Goal: Information Seeking & Learning: Compare options

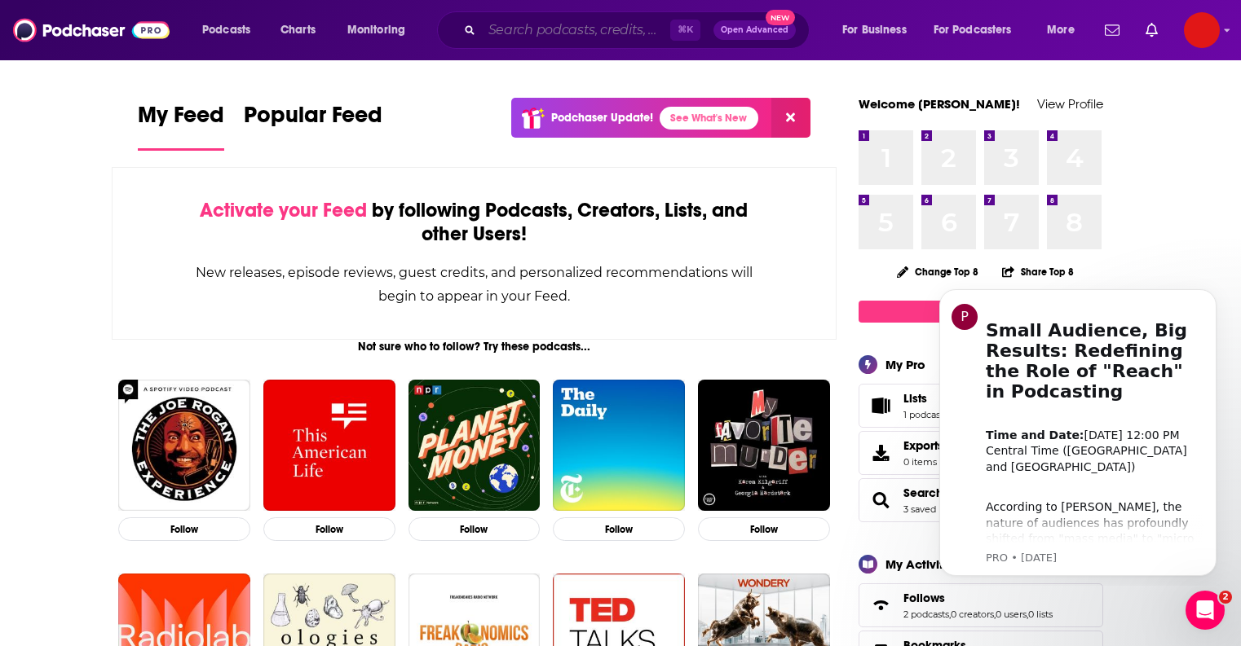
click at [538, 24] on input "Search podcasts, credits, & more..." at bounding box center [576, 30] width 188 height 26
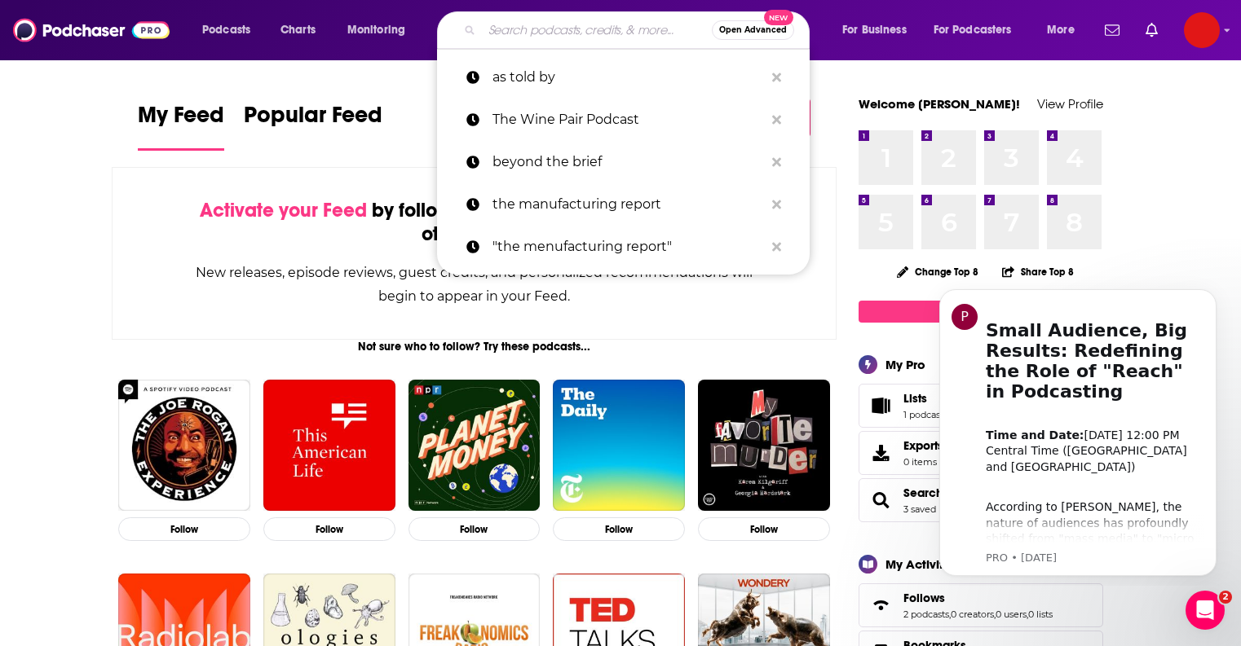
paste input "Got Somme: Master Sommelier's Wine Podcast"
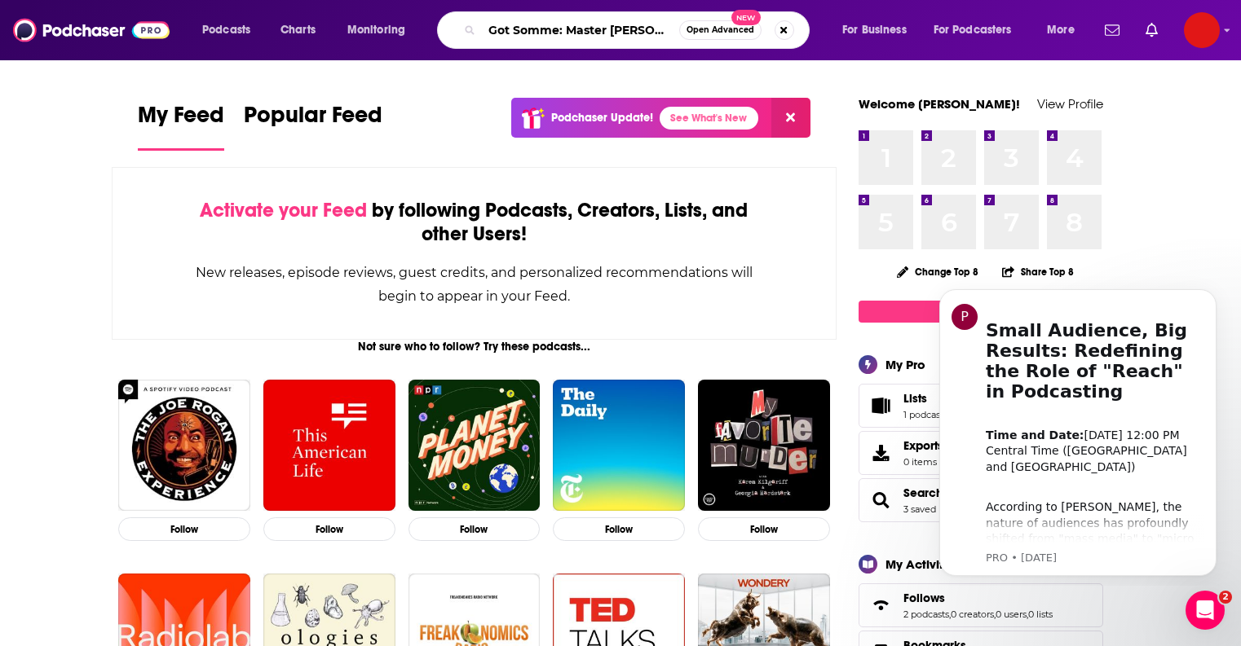
type input "Got Somme: Master Sommelier's Wine Podcast"
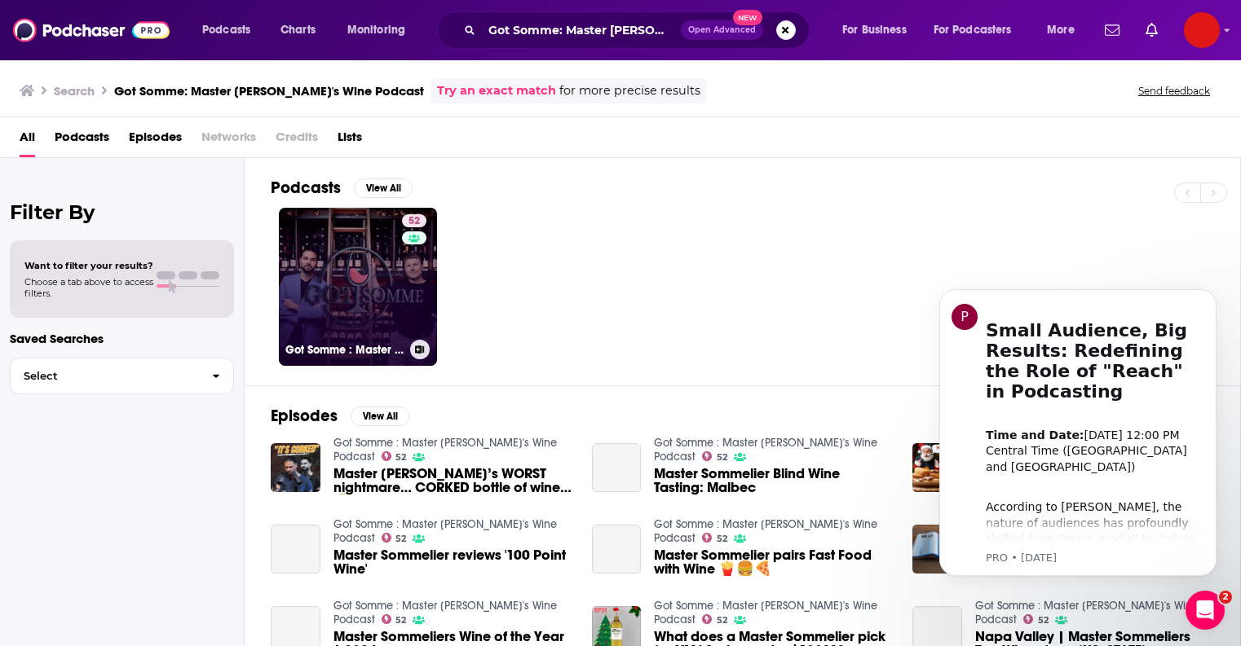
click at [350, 290] on link "52 Got Somme : Master Sommelier's Wine Podcast" at bounding box center [358, 287] width 158 height 158
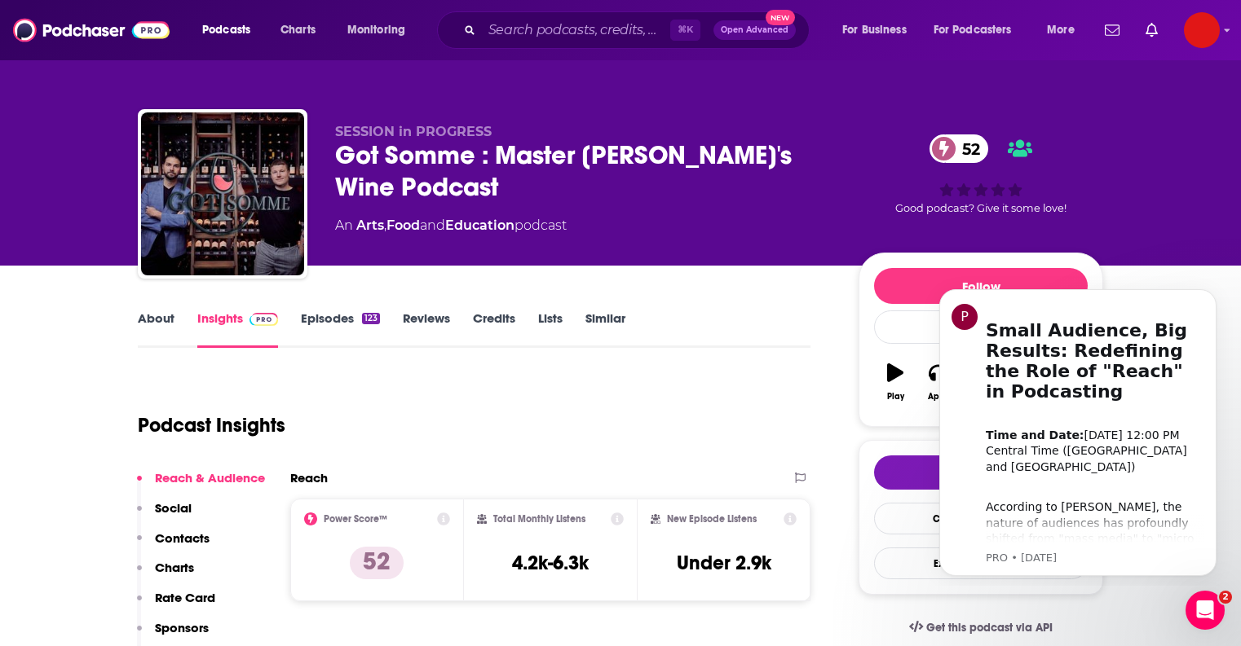
click at [162, 321] on link "About" at bounding box center [156, 329] width 37 height 37
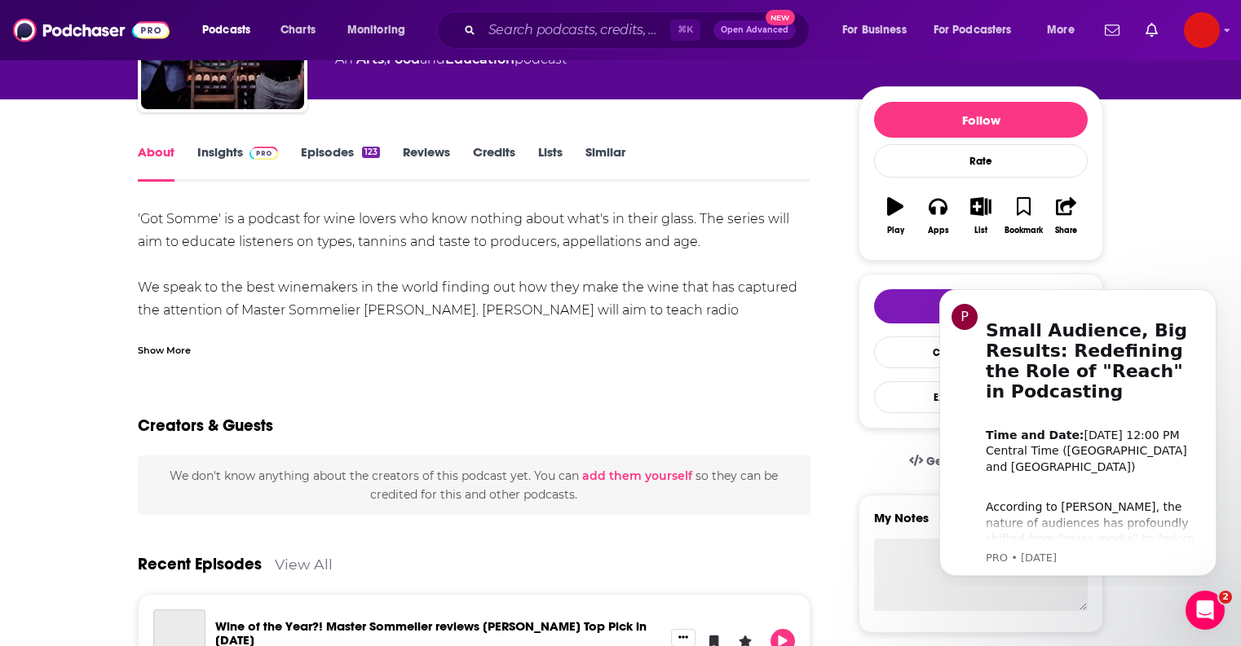
scroll to position [186, 0]
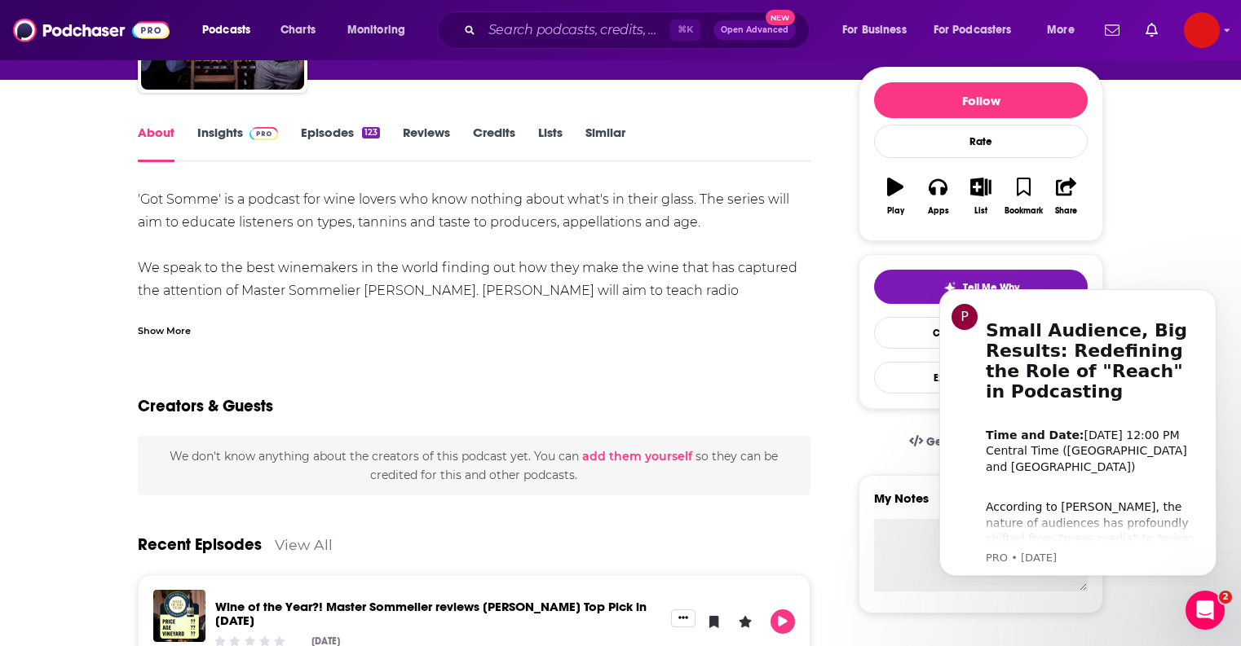
click at [156, 328] on div "Show More" at bounding box center [164, 329] width 53 height 15
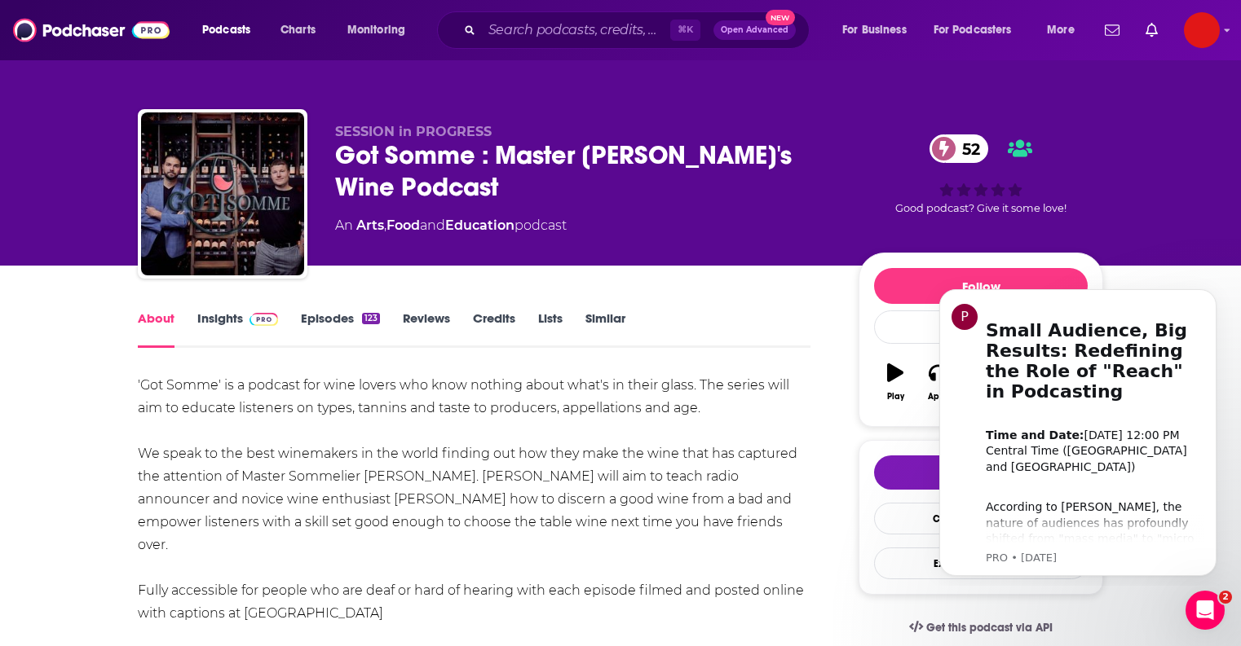
scroll to position [0, 0]
drag, startPoint x: 367, startPoint y: 152, endPoint x: 472, endPoint y: 151, distance: 105.1
click at [473, 151] on div "SESSION in PROGRESS Got Somme : Master Sommelier's Wine Podcast 52 An Arts , Fo…" at bounding box center [620, 197] width 965 height 176
copy h1 "Got Somme"
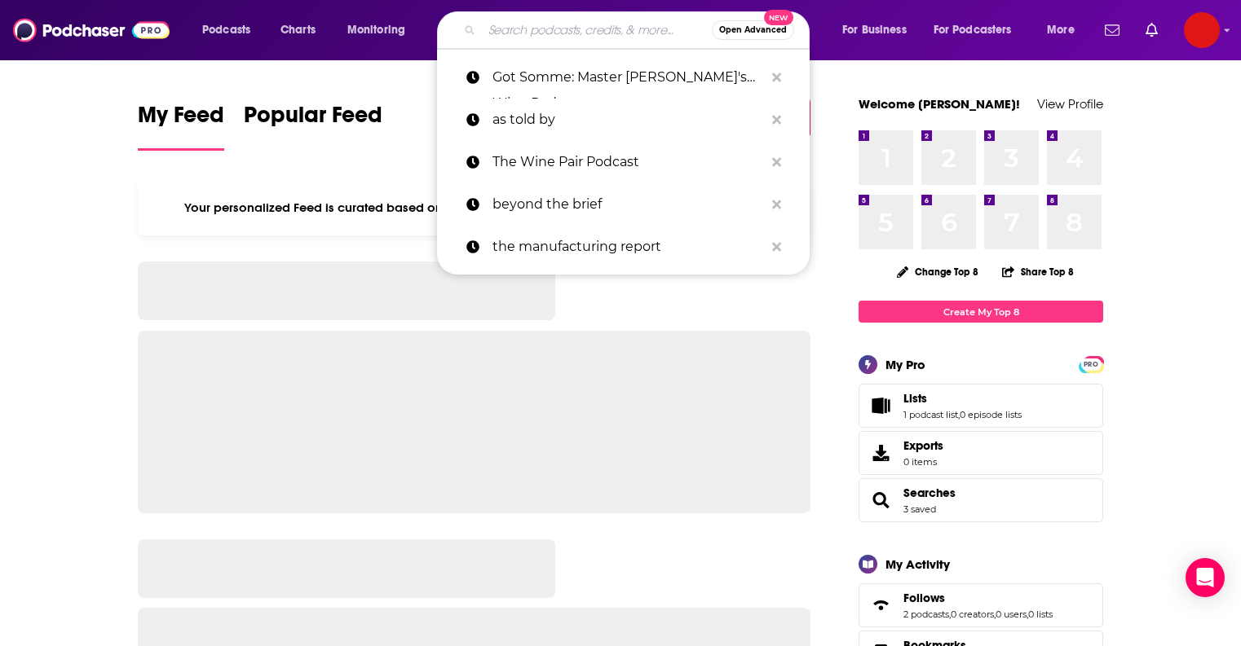
click at [516, 20] on input "Search podcasts, credits, & more..." at bounding box center [597, 30] width 230 height 26
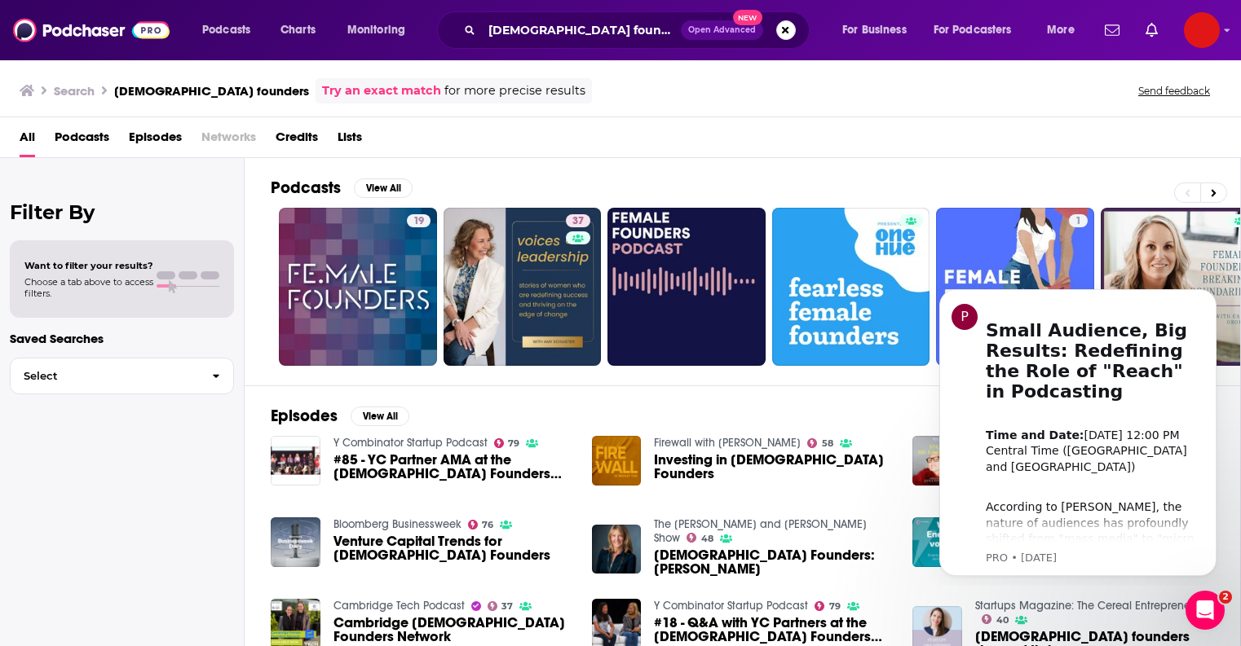
click at [83, 136] on span "Podcasts" at bounding box center [82, 140] width 55 height 33
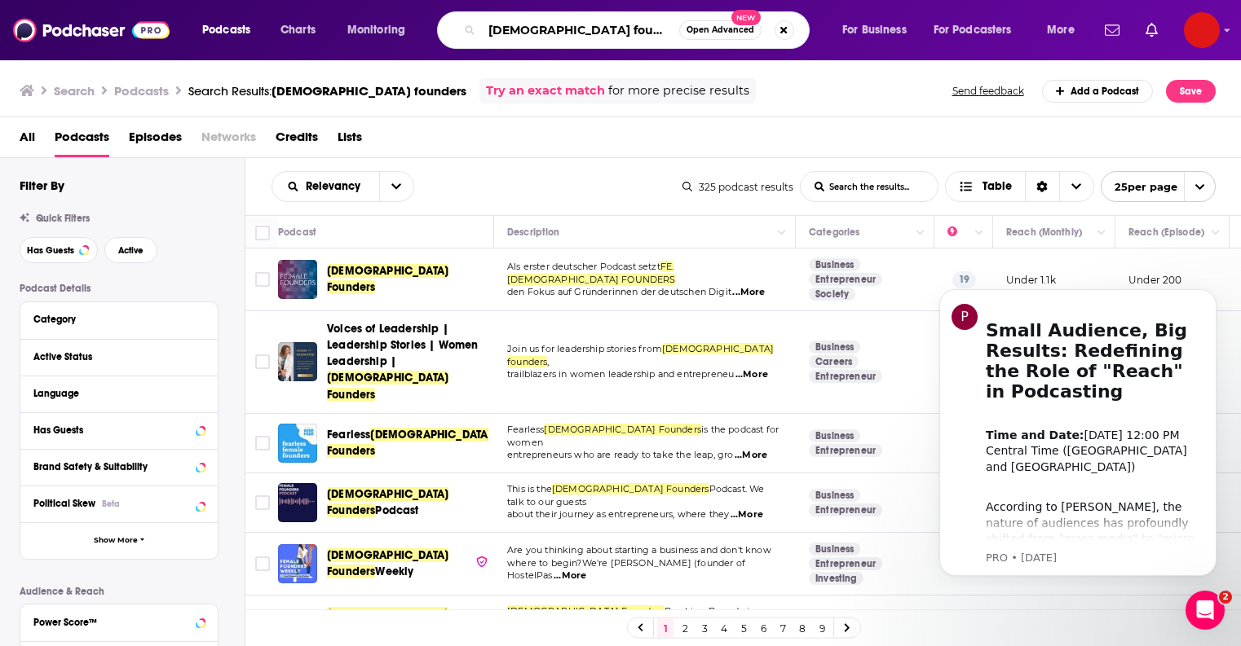
click at [517, 36] on input "female founders" at bounding box center [580, 30] width 197 height 26
type input "wine country women"
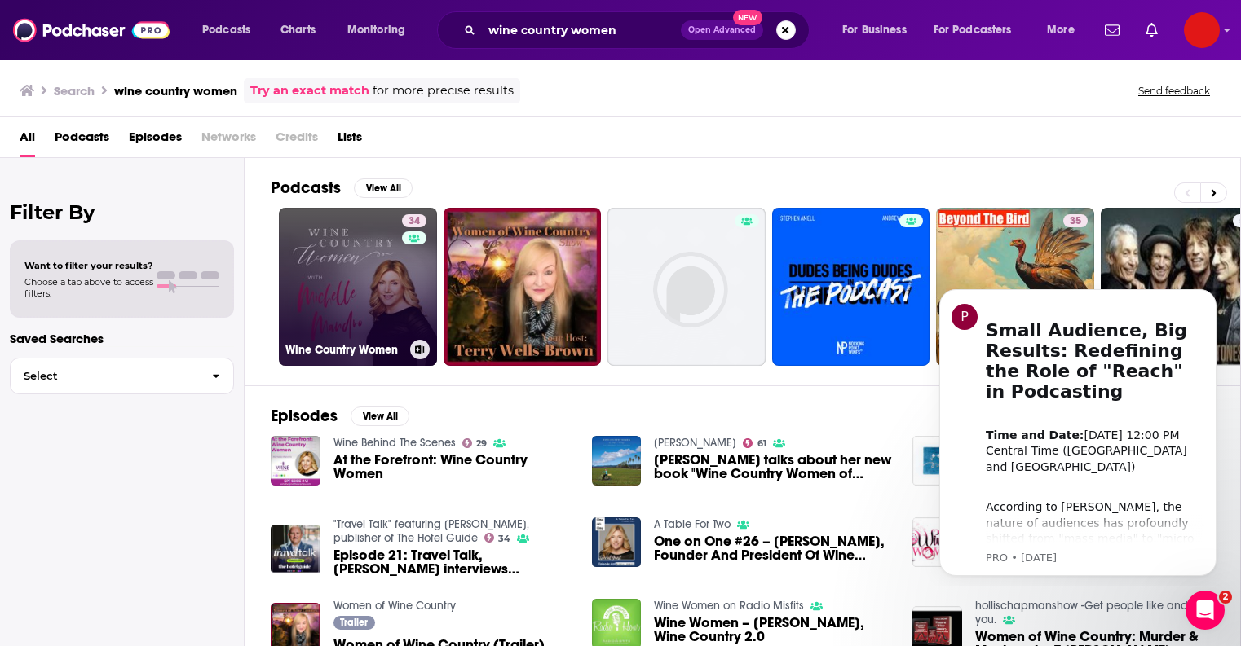
click at [335, 291] on link "34 Wine Country Women" at bounding box center [358, 287] width 158 height 158
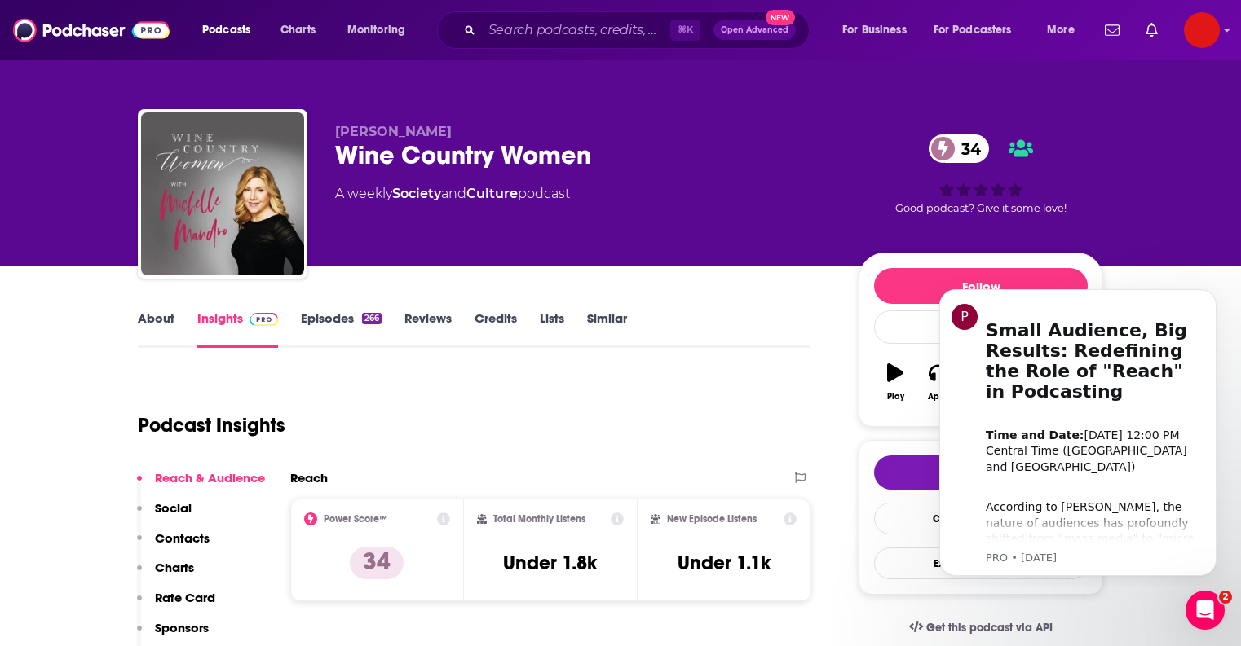
click at [624, 318] on link "Similar" at bounding box center [607, 329] width 40 height 37
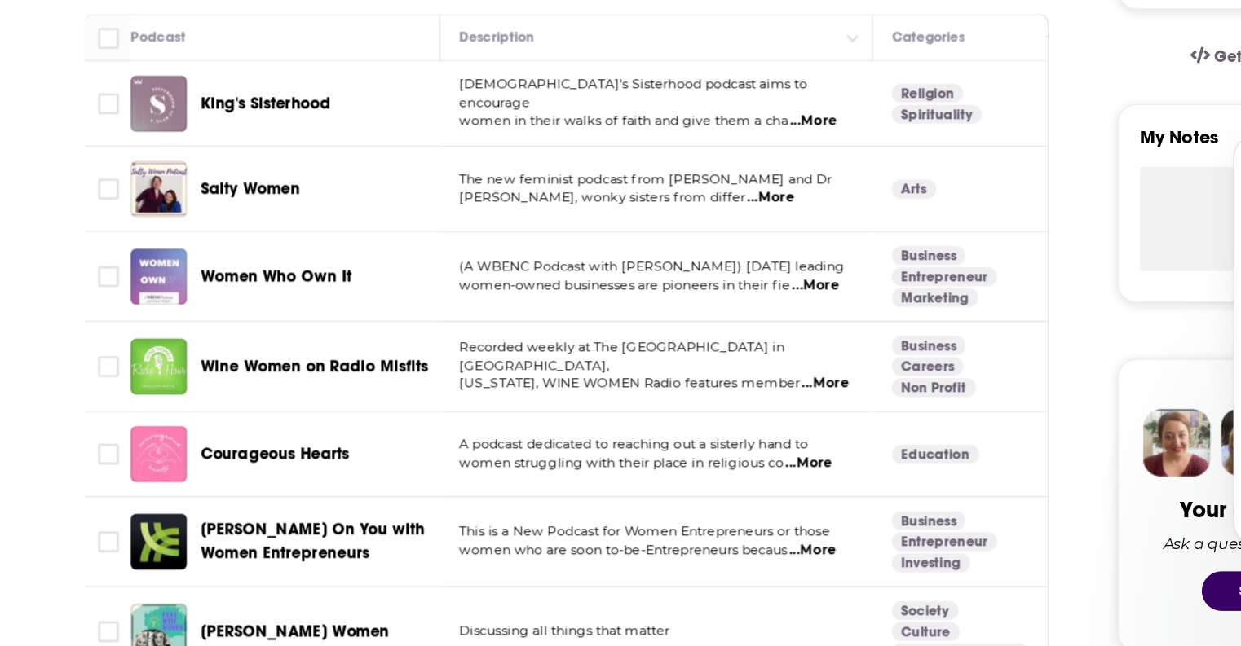
scroll to position [398, 0]
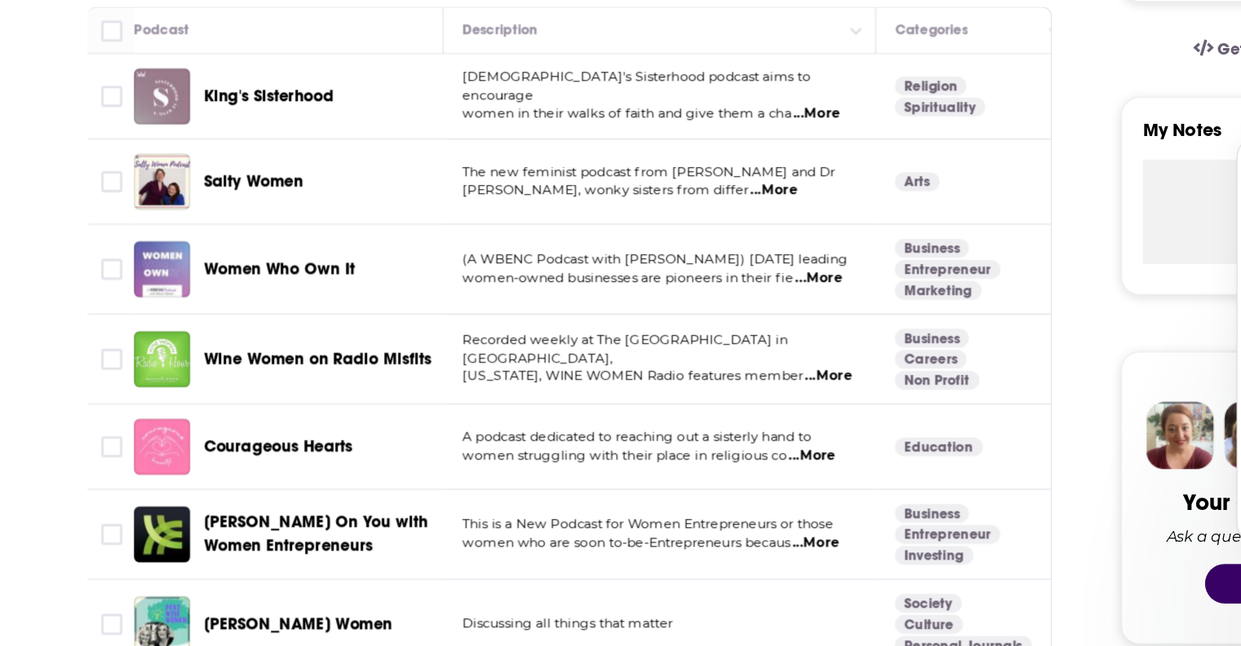
click at [600, 323] on span "...More" at bounding box center [616, 329] width 33 height 13
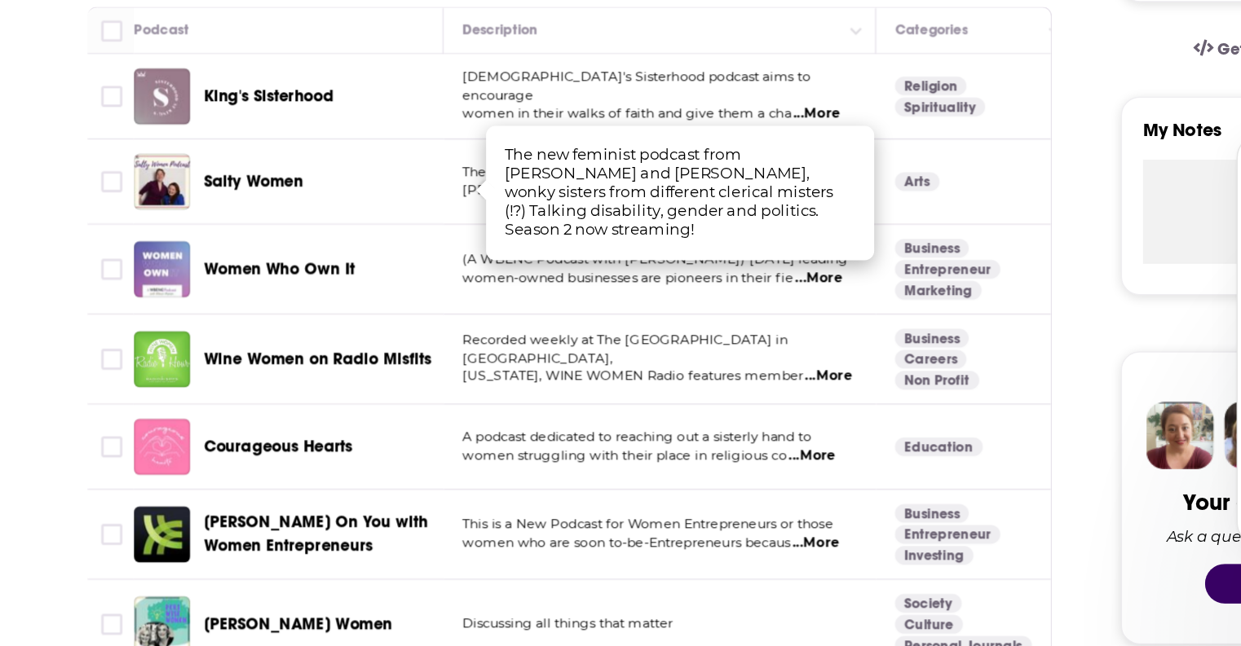
click at [406, 353] on td "(A WBENC Podcast with Allison Maslan) Today’s leading women-owned businesses ar…" at bounding box center [537, 384] width 302 height 63
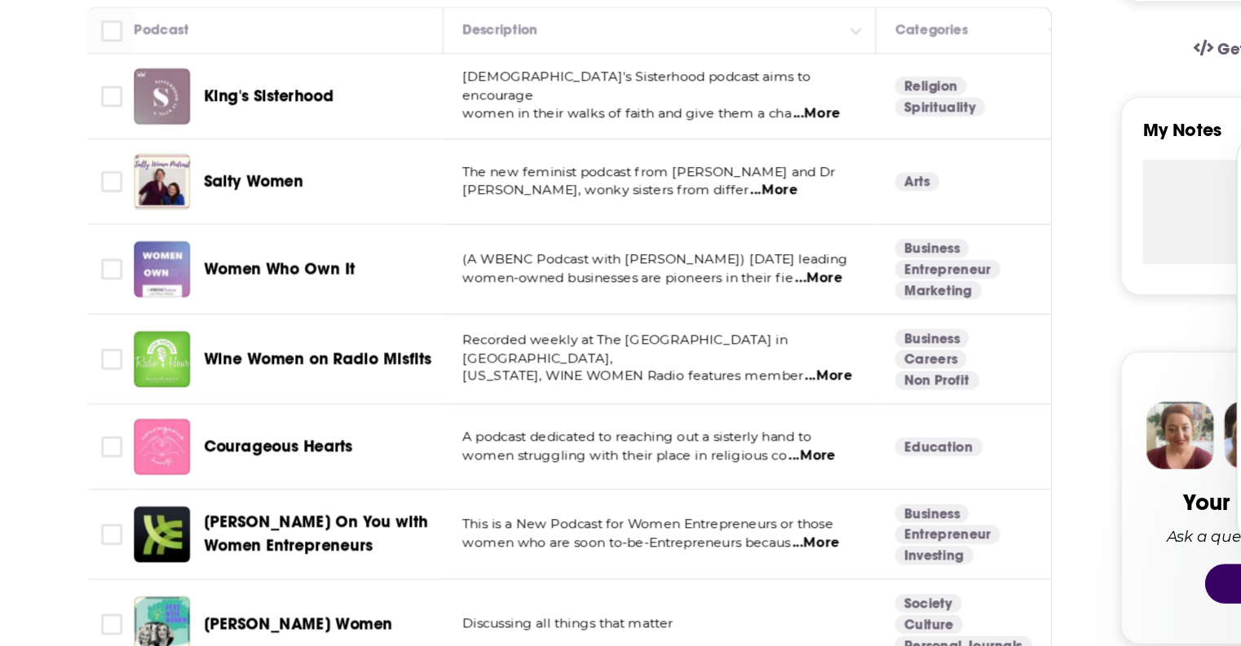
scroll to position [430, 0]
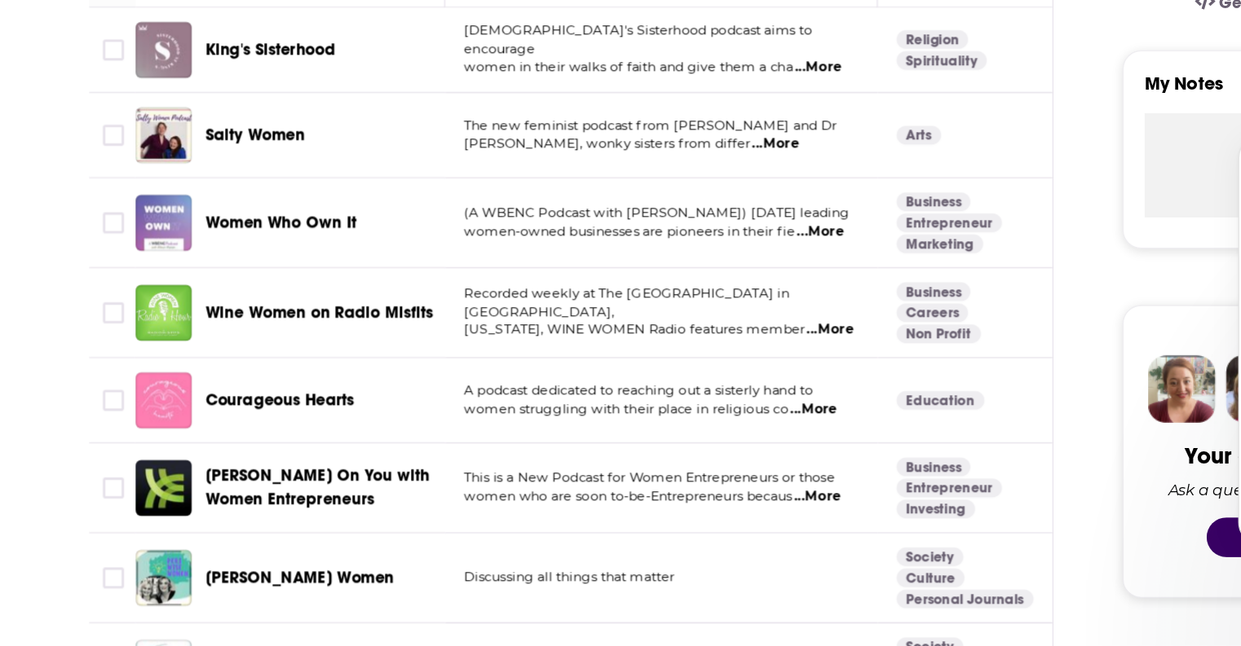
click at [632, 351] on span "...More" at bounding box center [648, 357] width 33 height 13
click at [219, 344] on span "Women Who Own It" at bounding box center [271, 351] width 105 height 14
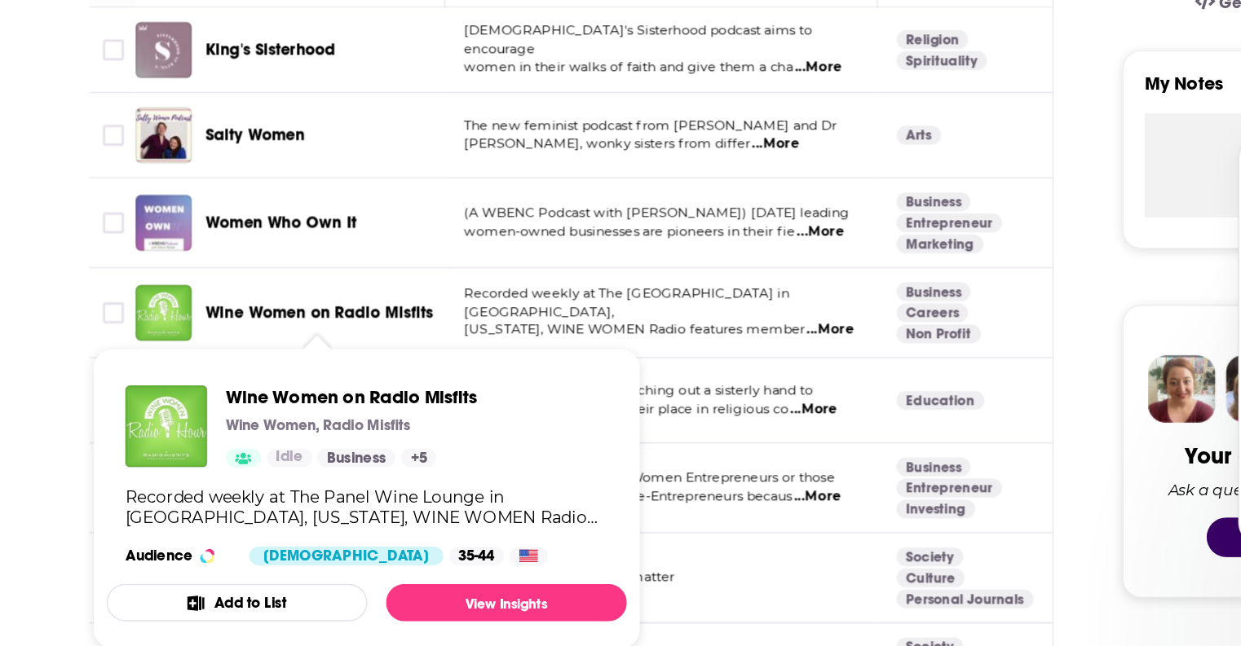
scroll to position [468, 0]
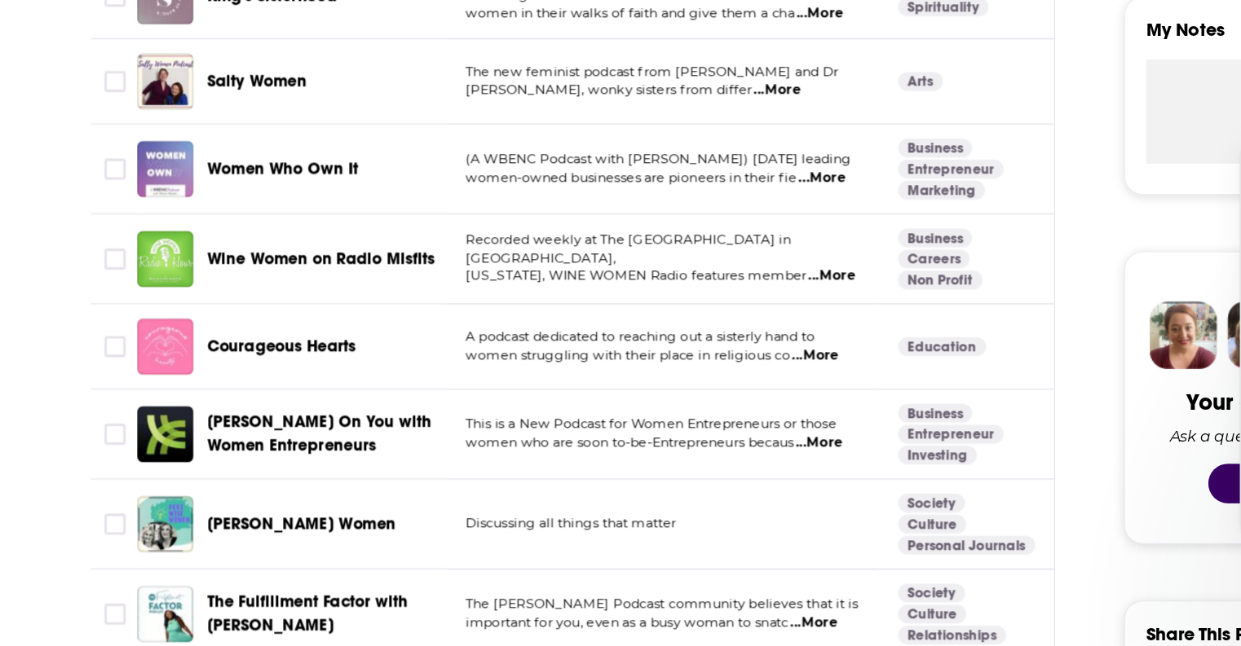
click at [638, 382] on span "...More" at bounding box center [654, 388] width 33 height 13
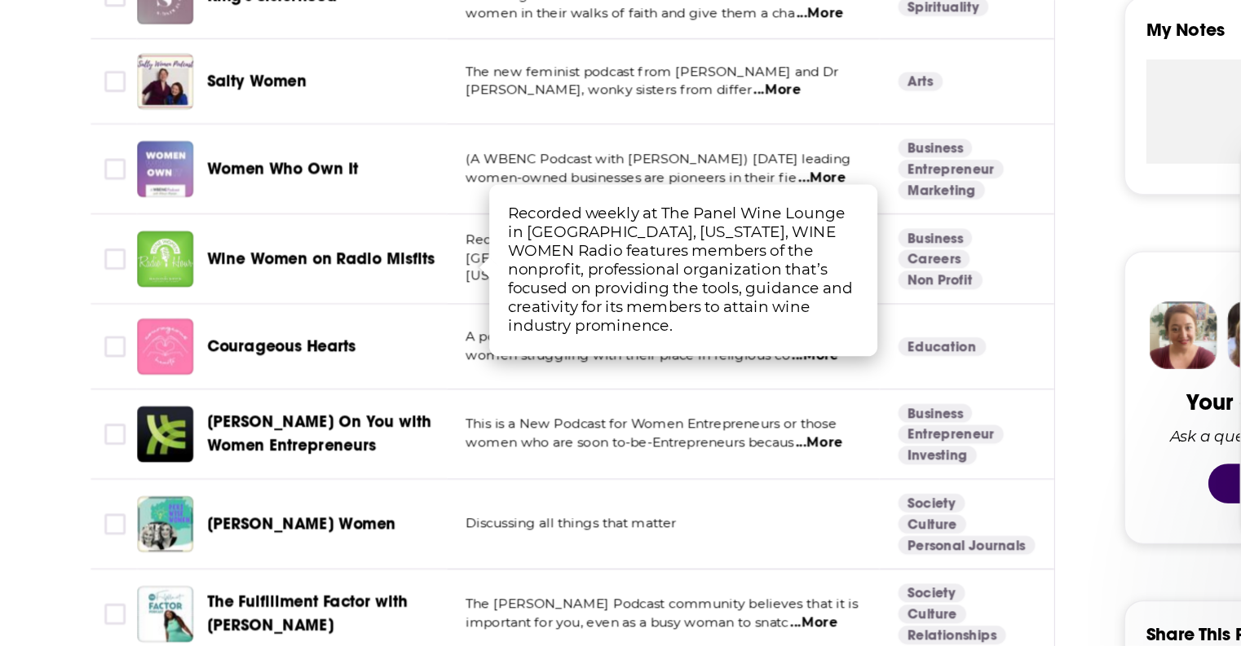
click at [386, 408] on td "A podcast dedicated to reaching out a sisterly hand to women struggling with th…" at bounding box center [537, 437] width 302 height 59
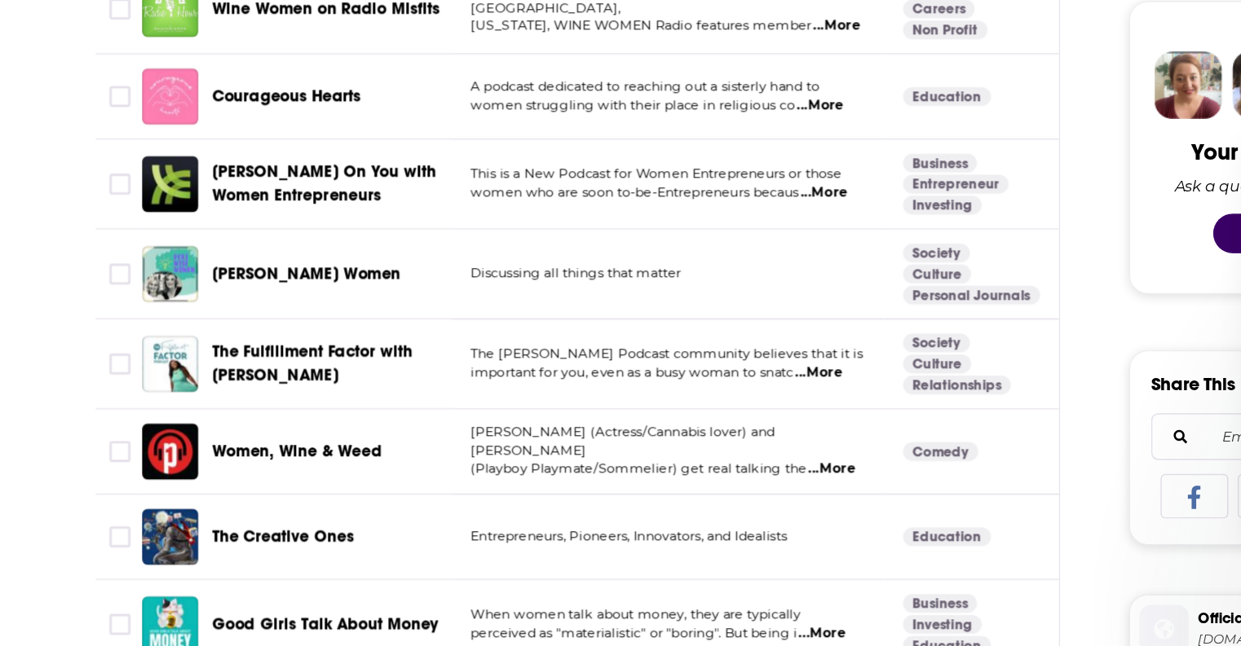
scroll to position [678, 0]
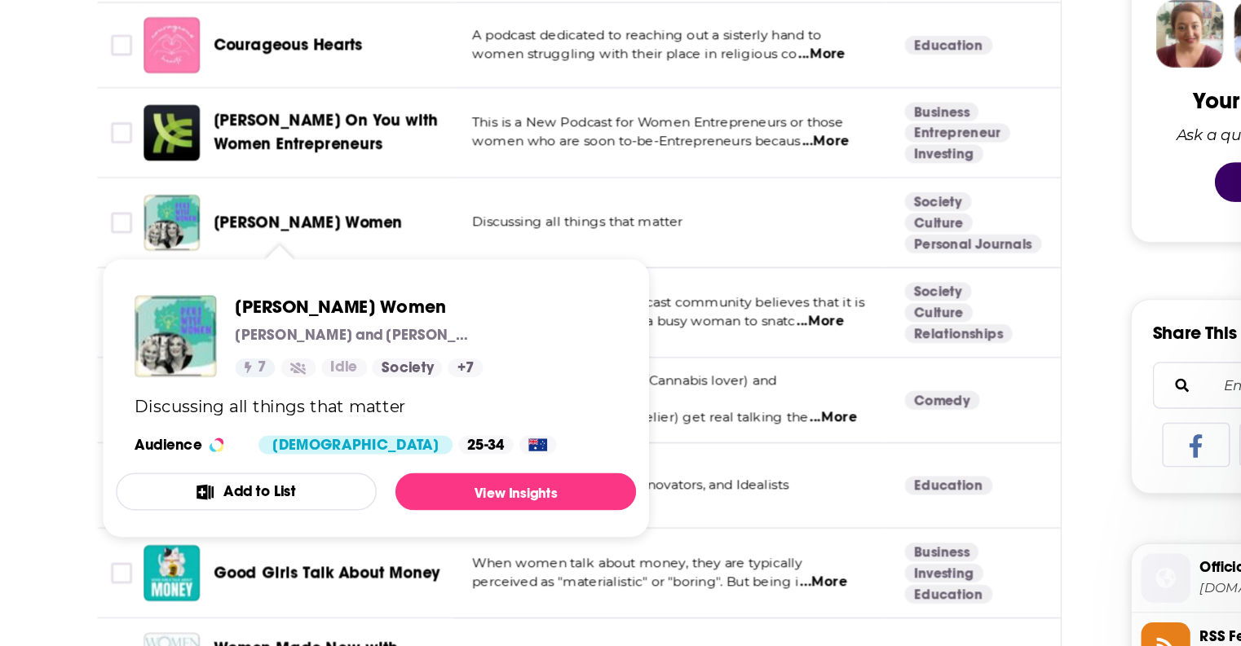
click at [219, 344] on span "Peri Wise Women" at bounding box center [284, 351] width 131 height 14
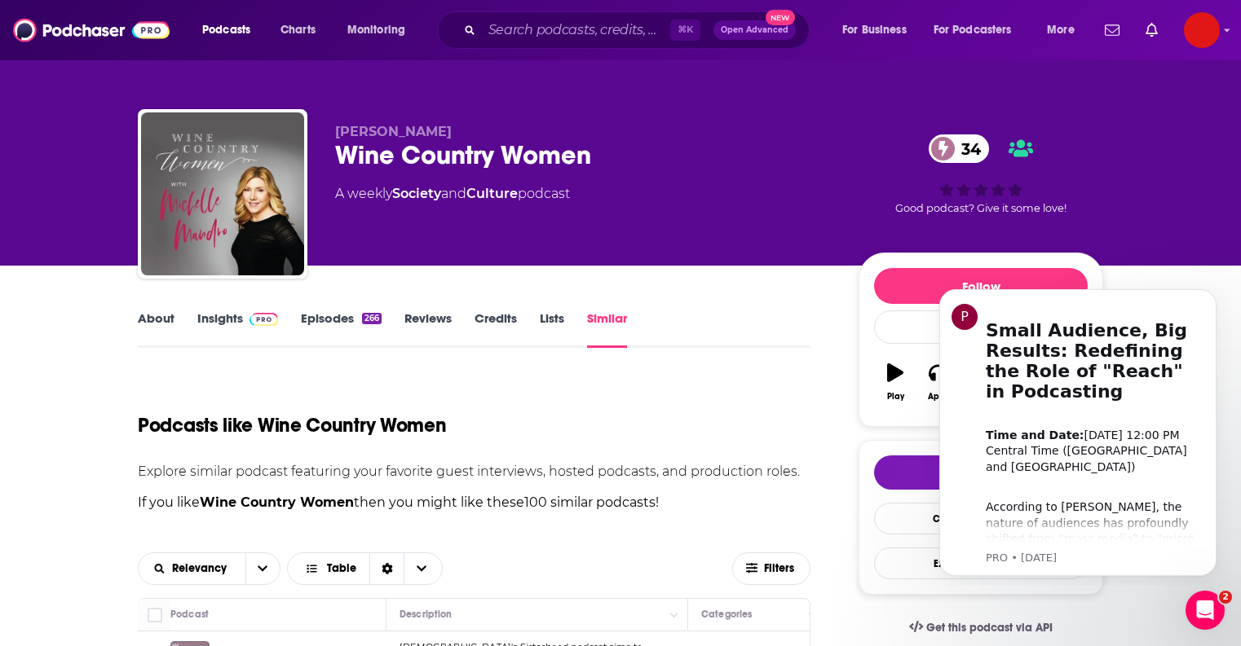
scroll to position [0, 0]
click at [571, 16] on div "⌘ K Open Advanced New" at bounding box center [623, 29] width 372 height 37
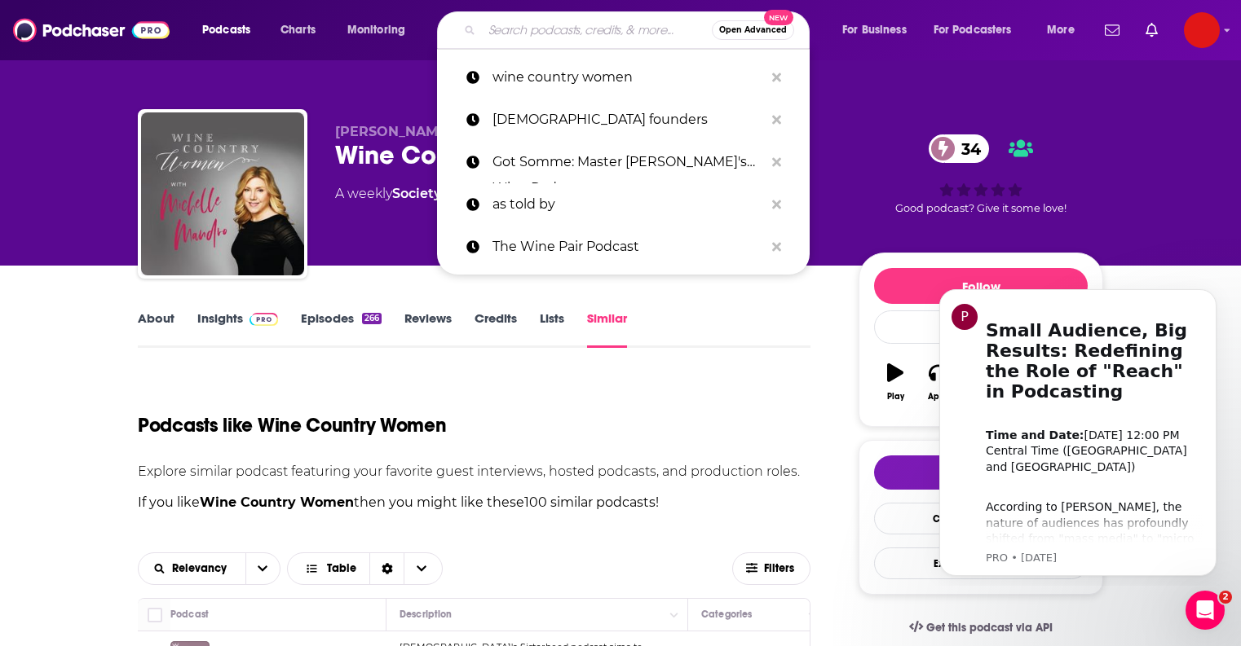
click at [571, 35] on input "Search podcasts, credits, & more..." at bounding box center [597, 30] width 230 height 26
paste input "The Taste"
type input "The Taste"
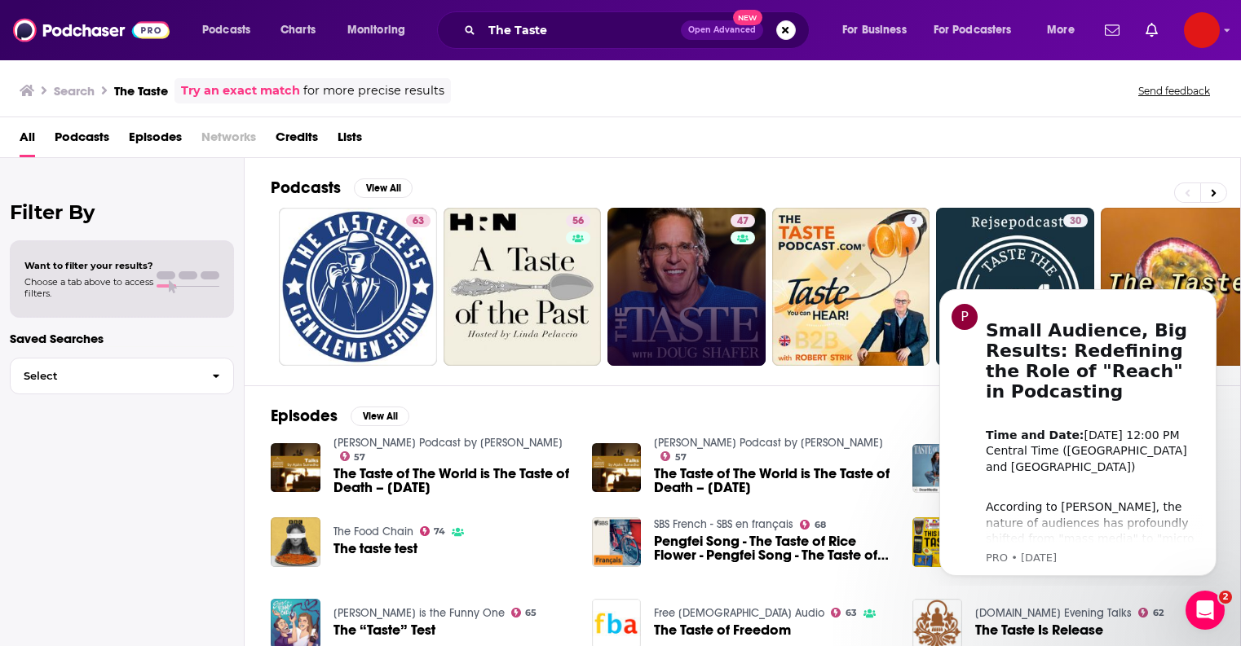
click at [688, 306] on link "47" at bounding box center [686, 287] width 158 height 158
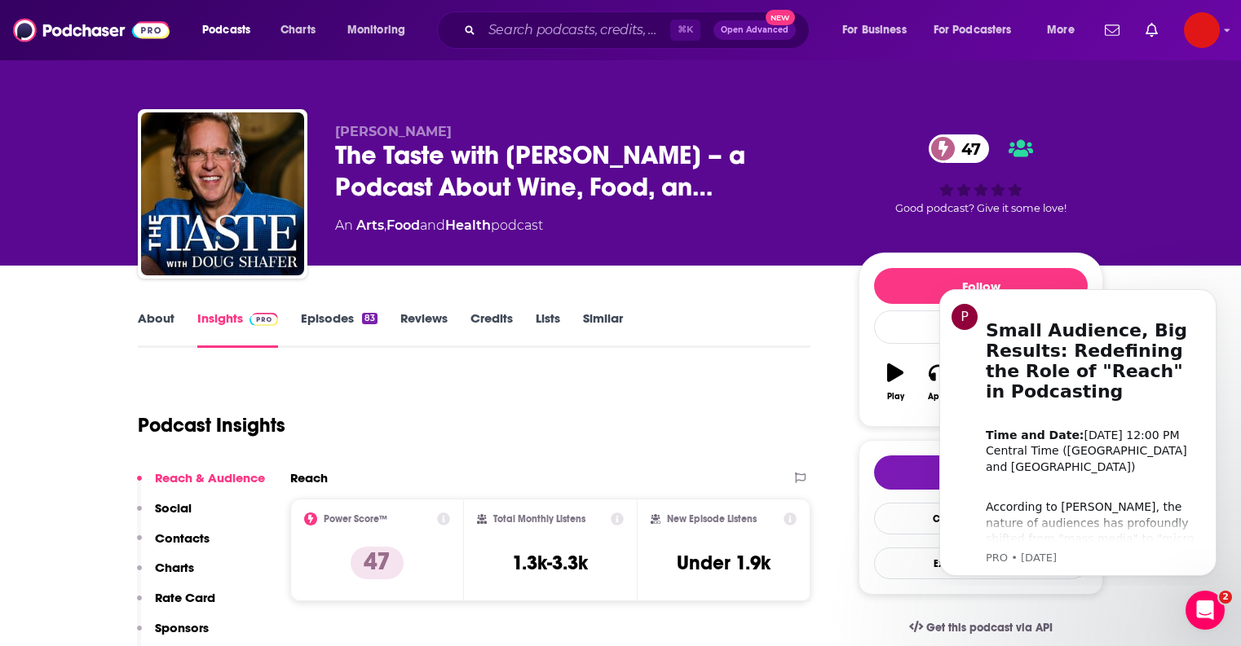
click at [584, 318] on link "Similar" at bounding box center [603, 329] width 40 height 37
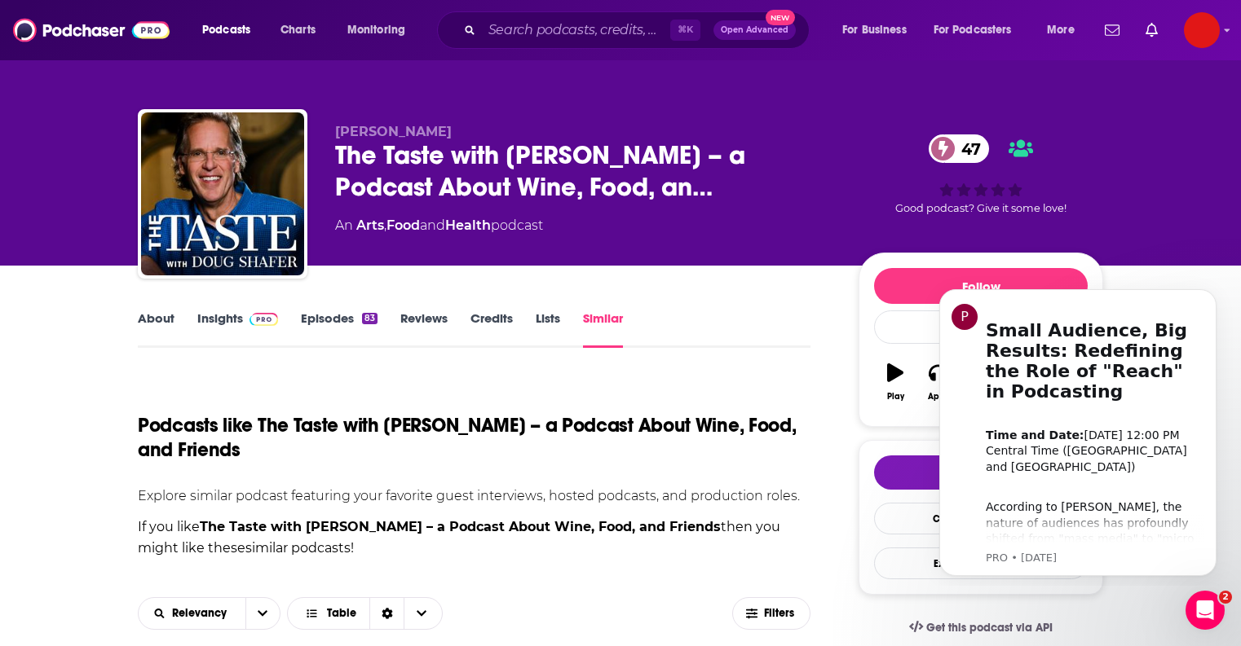
click at [599, 317] on link "Similar" at bounding box center [603, 329] width 40 height 37
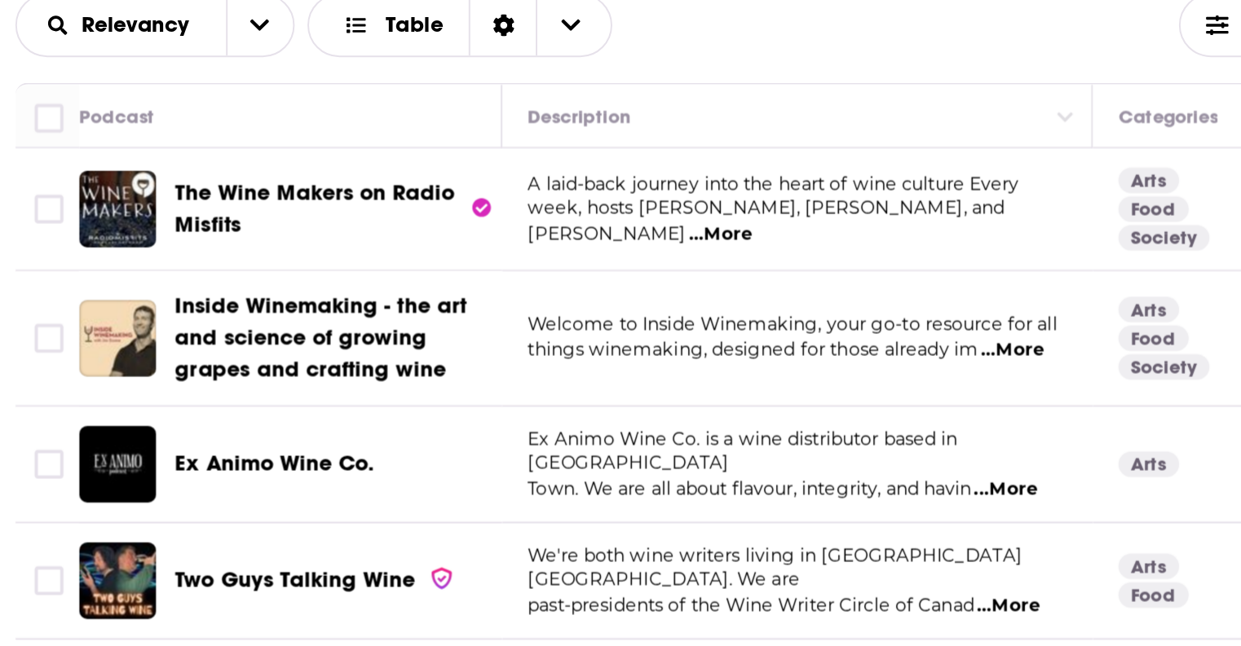
scroll to position [496, 0]
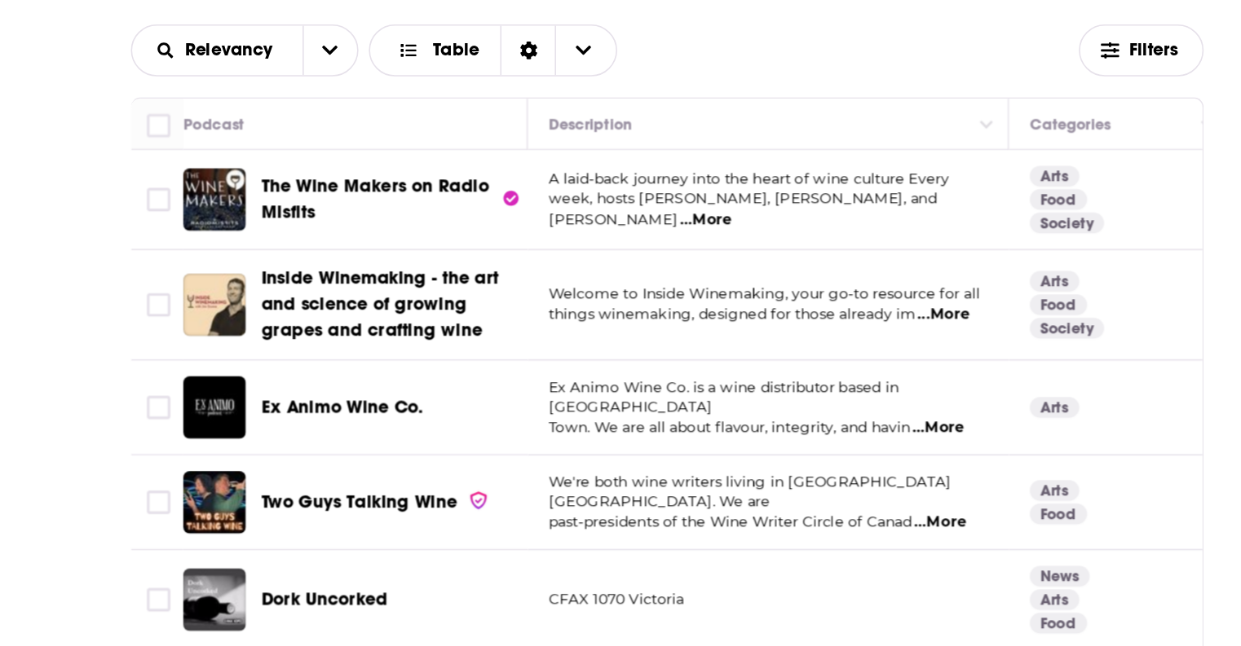
click at [251, 196] on span "The Wine Makers on Radio Misfits" at bounding box center [290, 211] width 143 height 30
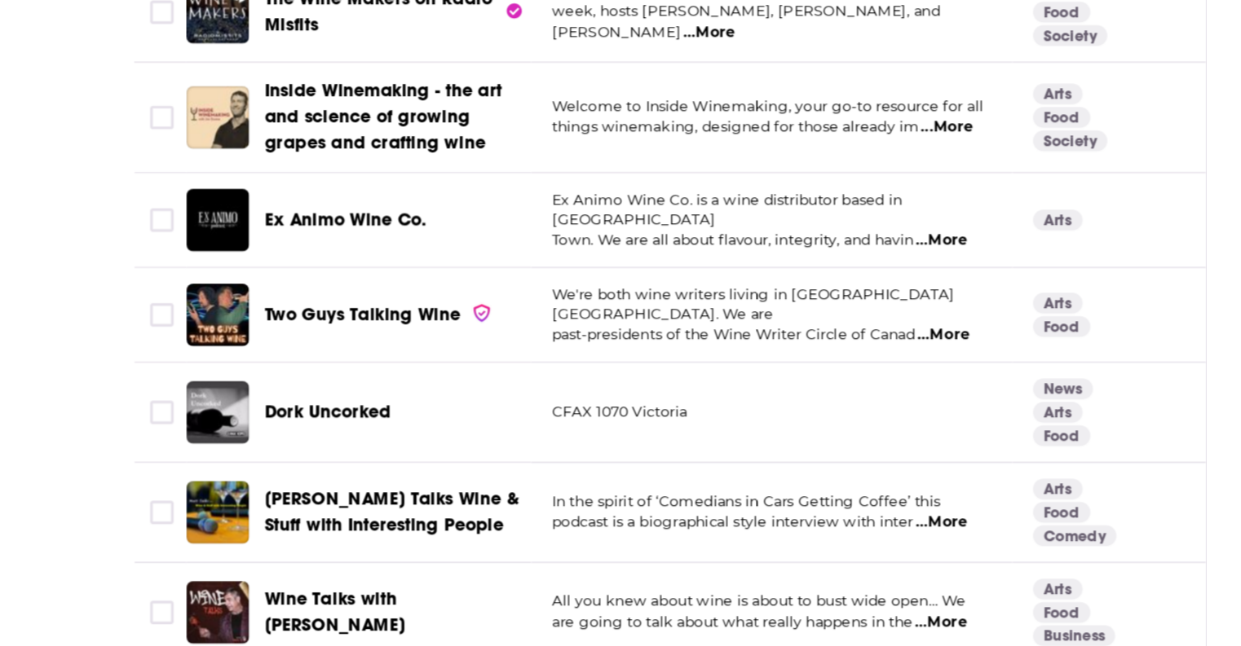
click at [627, 348] on span "...More" at bounding box center [643, 354] width 33 height 13
click at [518, 408] on p "past-presidents of the Wine Writer Circle of Canad ...More" at bounding box center [536, 414] width 275 height 13
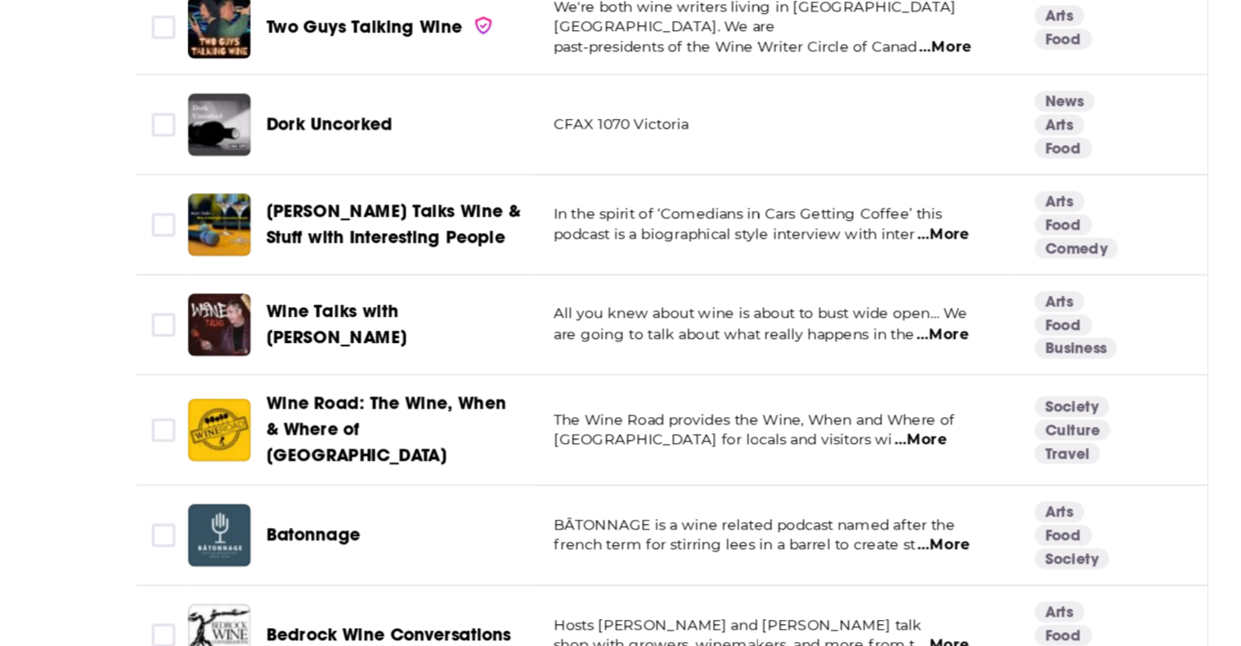
scroll to position [641, 0]
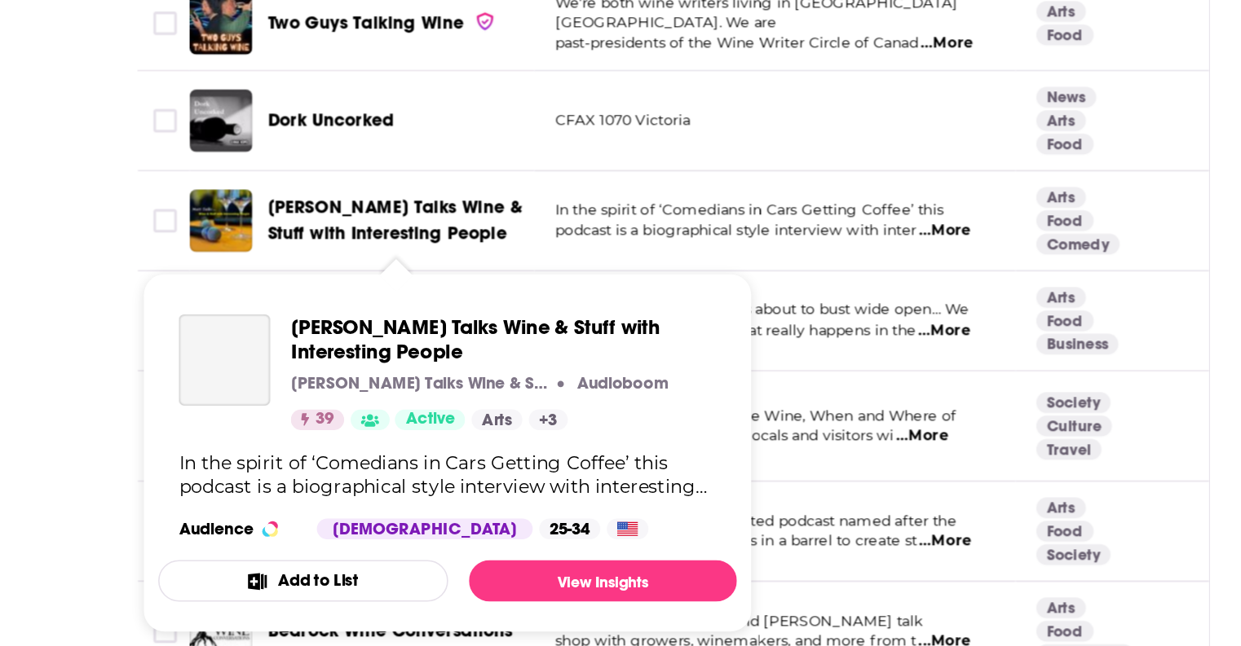
click at [223, 364] on span "Matt Talks Wine & Stuff with Interesting People" at bounding box center [298, 379] width 159 height 30
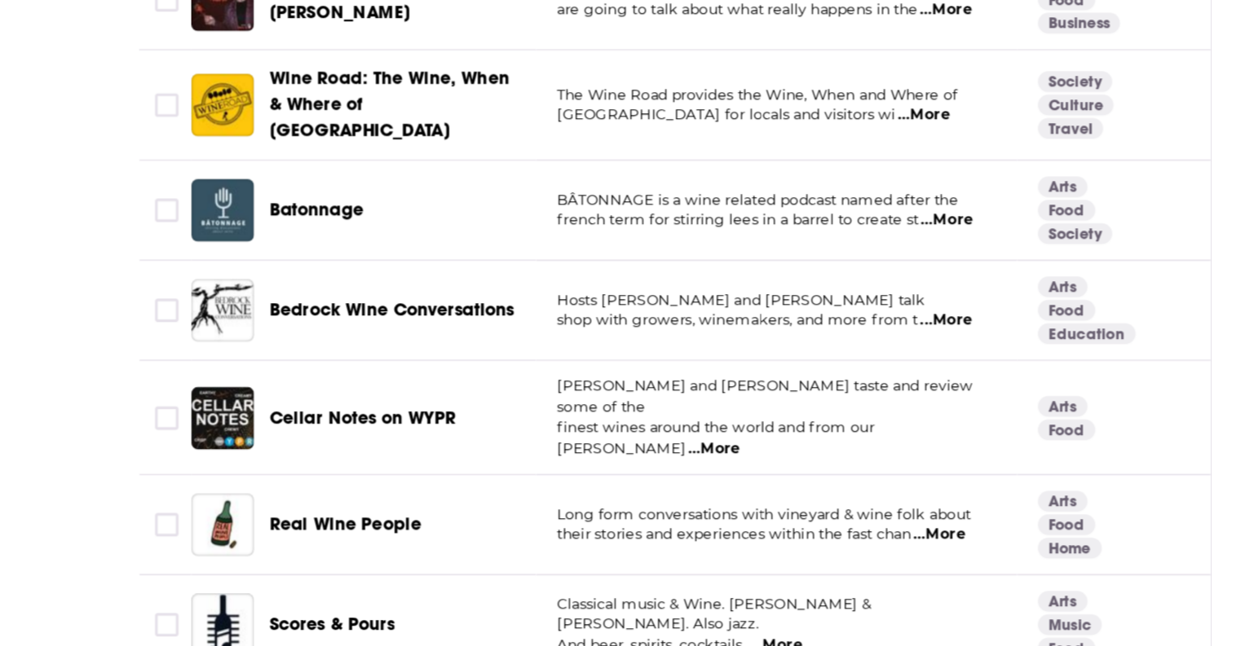
scroll to position [852, 0]
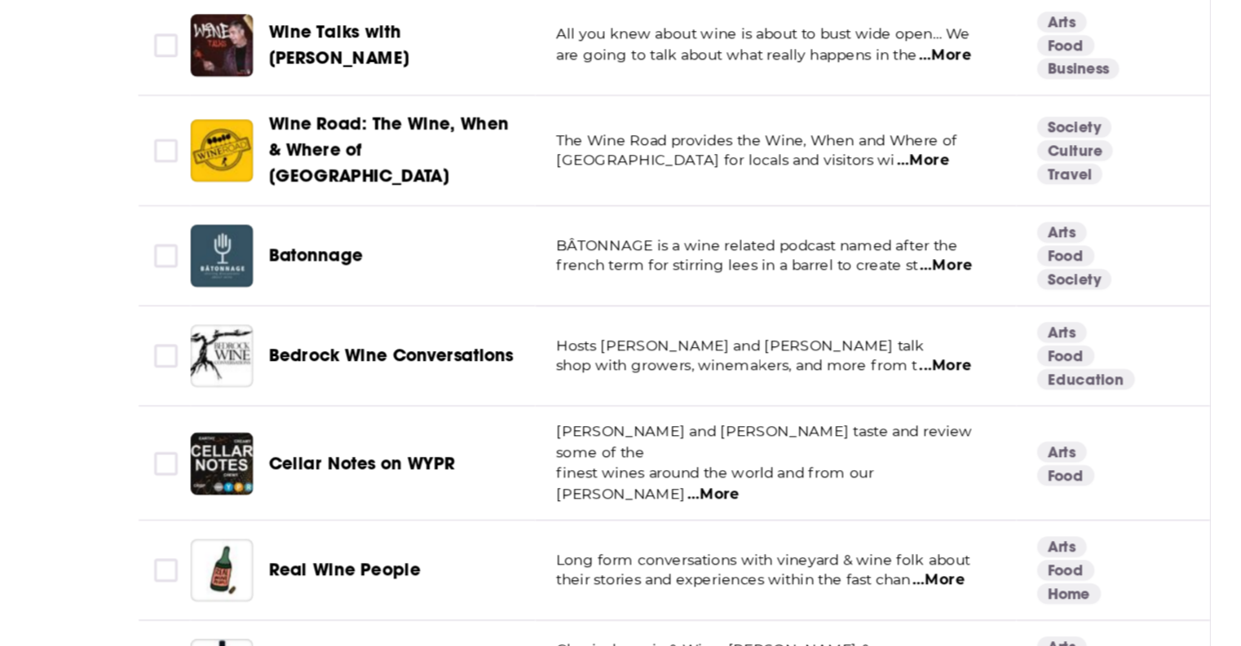
click at [627, 232] on span "...More" at bounding box center [643, 238] width 33 height 13
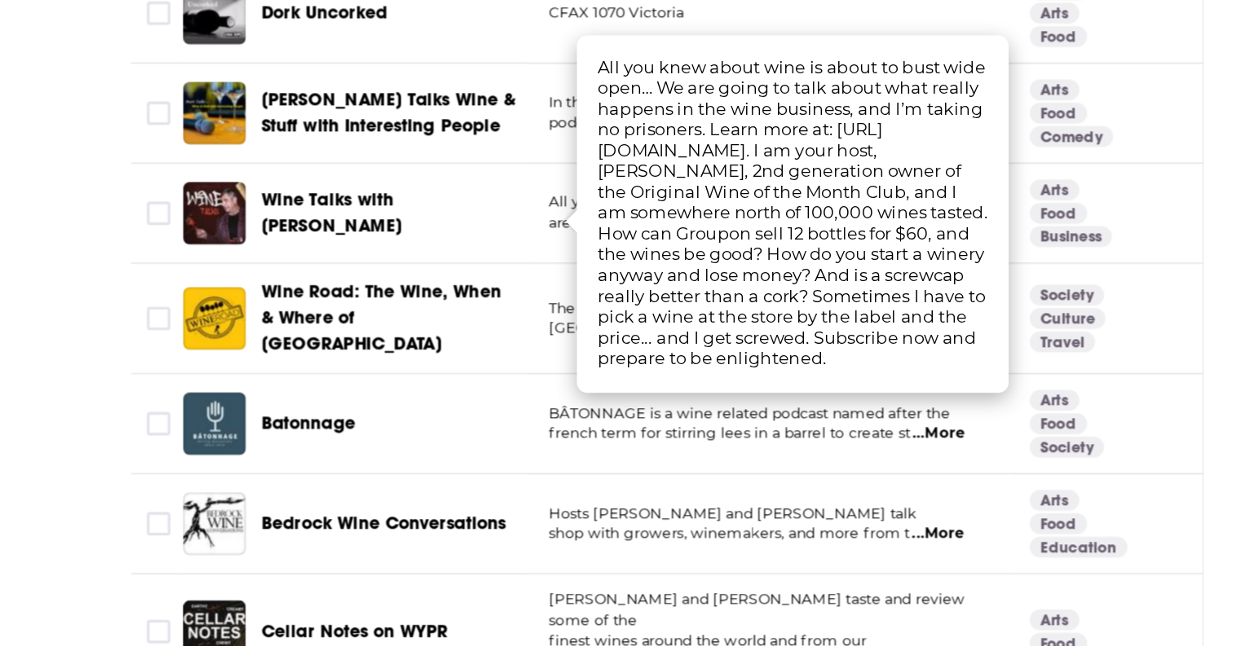
click at [318, 216] on div "Wine Talks with Paul K." at bounding box center [304, 232] width 170 height 33
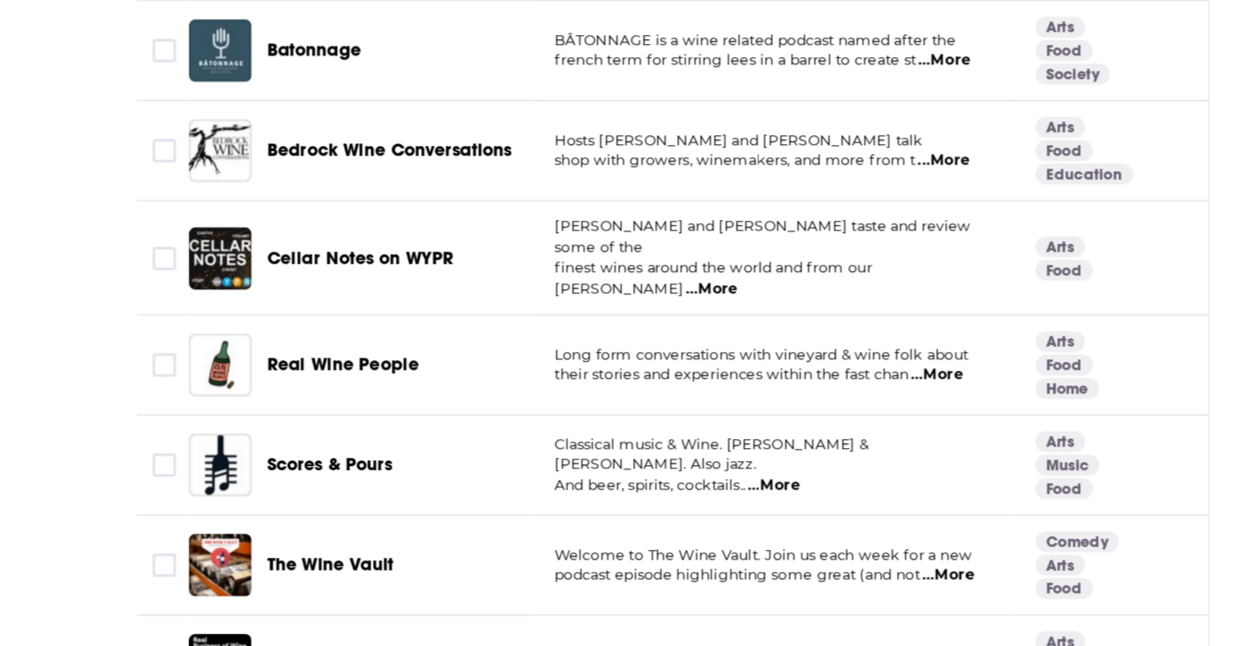
scroll to position [982, 0]
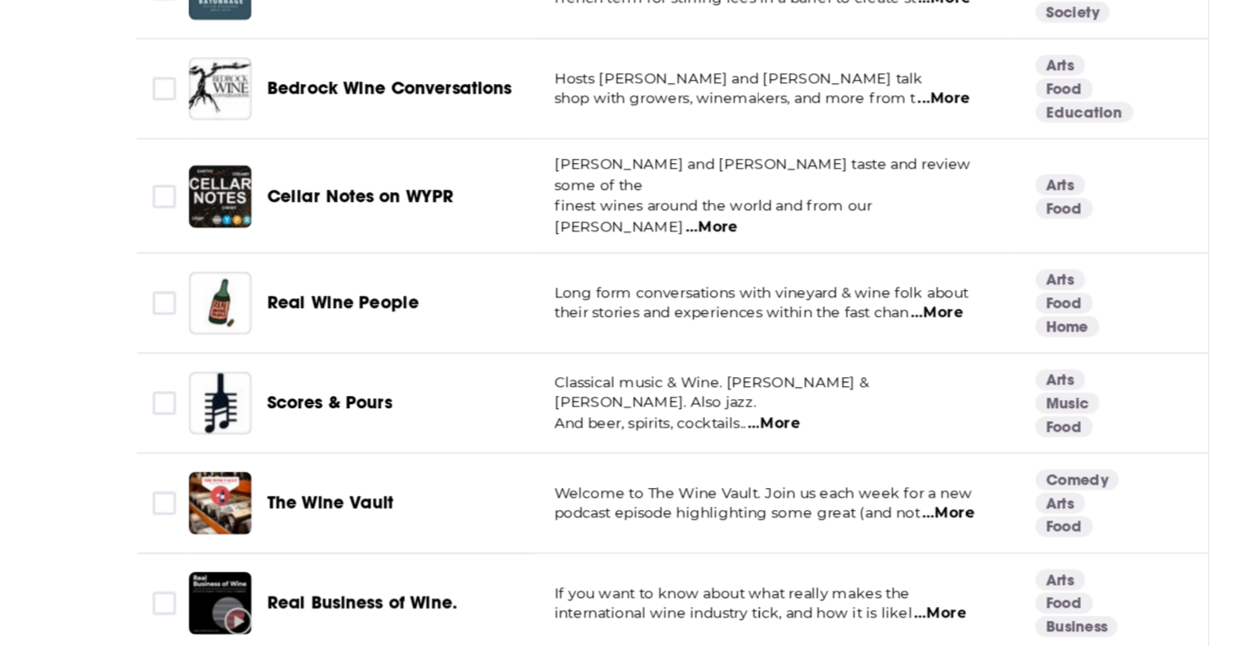
click at [623, 431] on span "...More" at bounding box center [639, 437] width 33 height 13
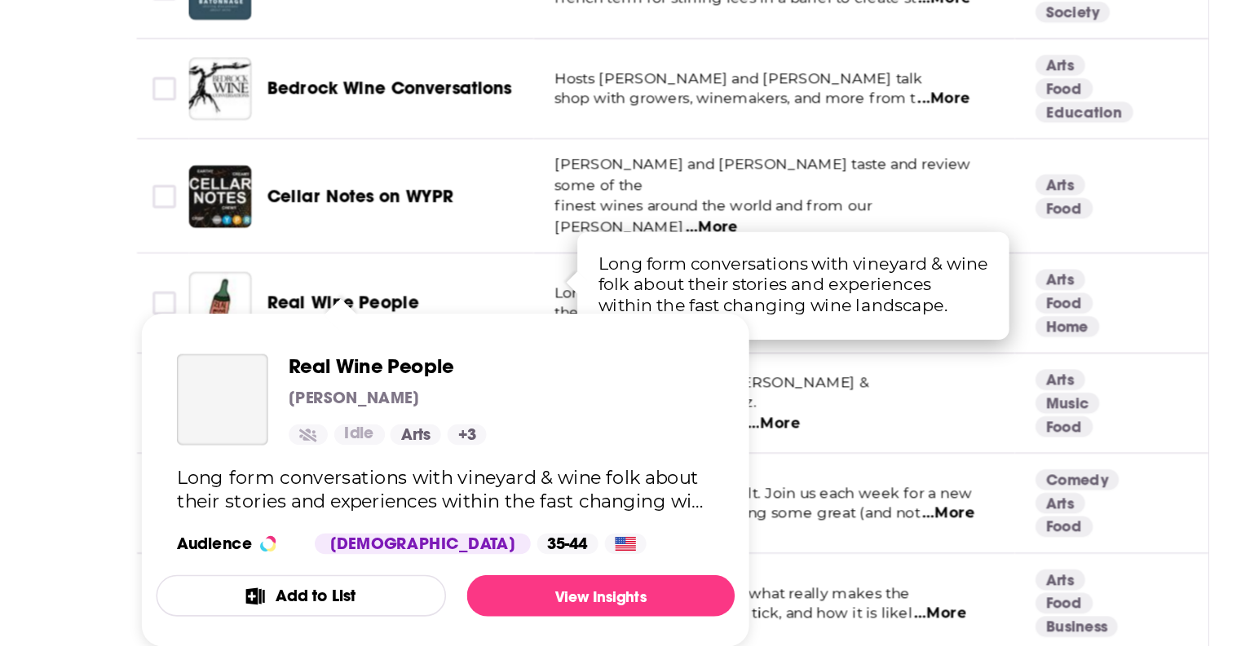
click at [219, 424] on span "Real Wine People" at bounding box center [266, 431] width 95 height 14
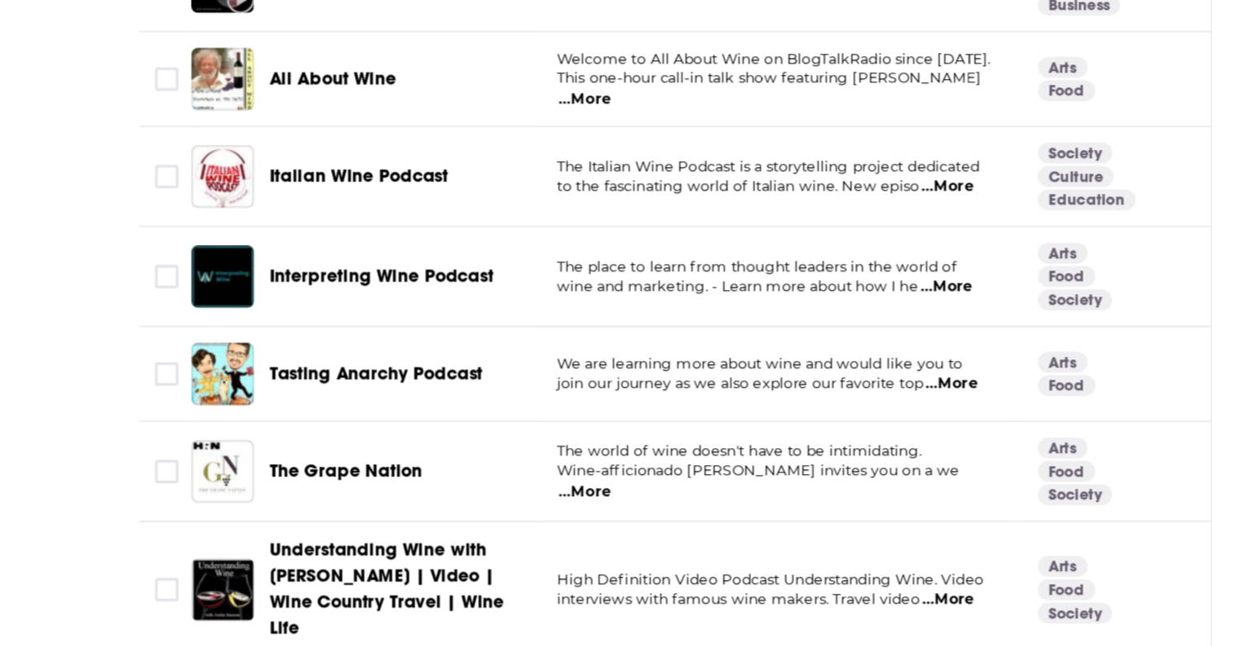
scroll to position [1375, 0]
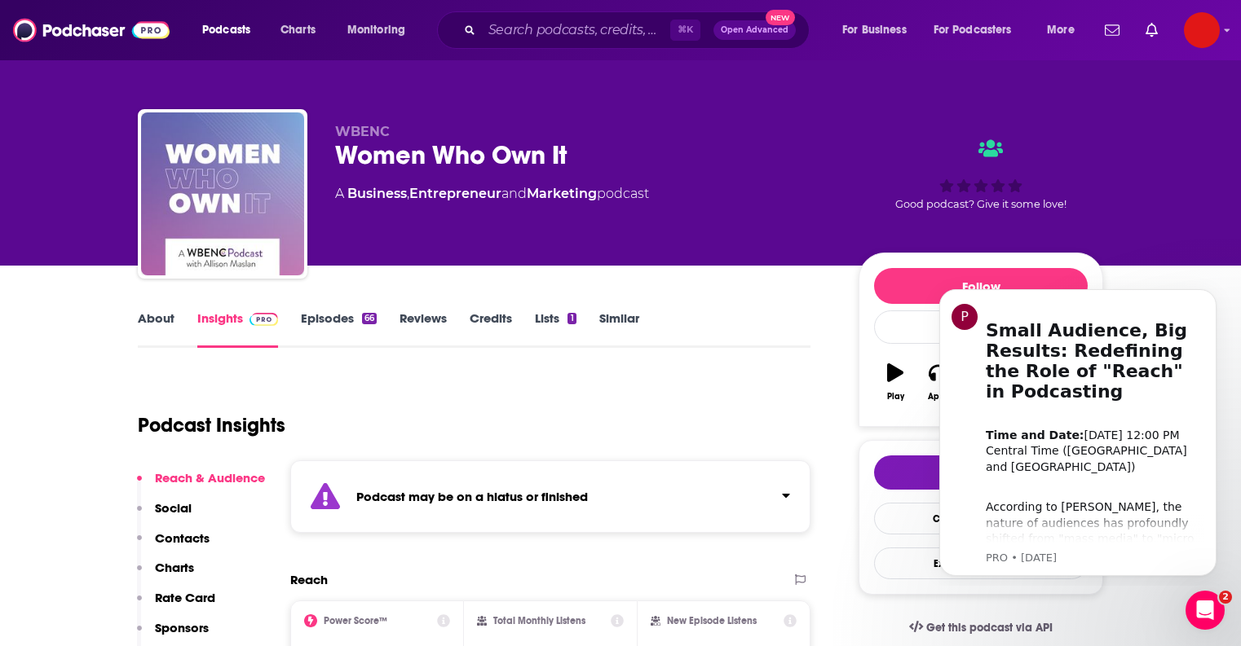
scroll to position [12, 0]
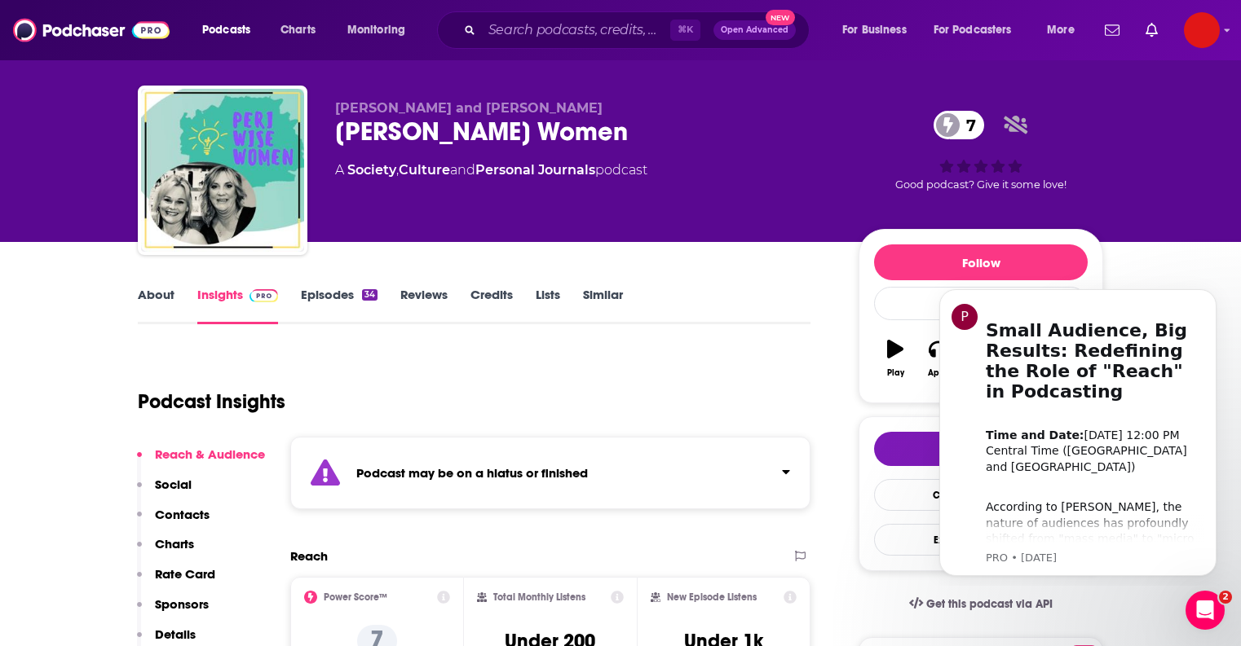
scroll to position [14, 0]
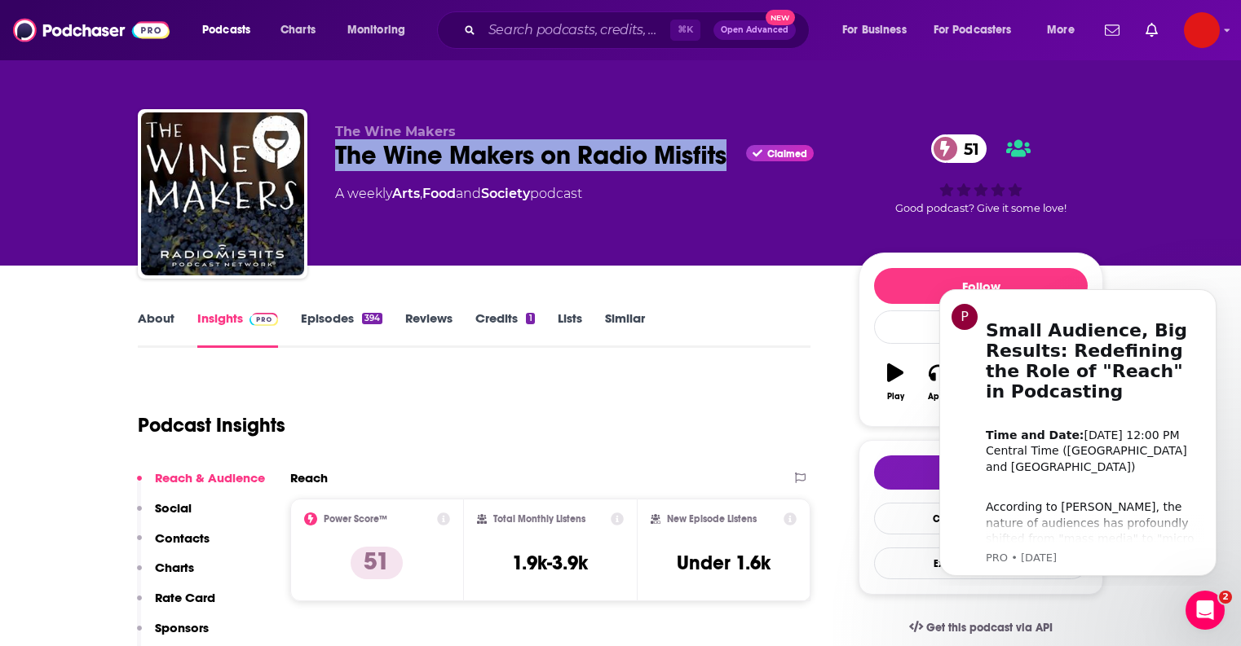
drag, startPoint x: 333, startPoint y: 157, endPoint x: 747, endPoint y: 148, distance: 414.2
click at [747, 148] on div "The Wine Makers The Wine Makers on Radio Misfits Claimed 51 A weekly Arts , Foo…" at bounding box center [620, 197] width 965 height 176
copy h2 "The Wine Makers on Radio Misfits"
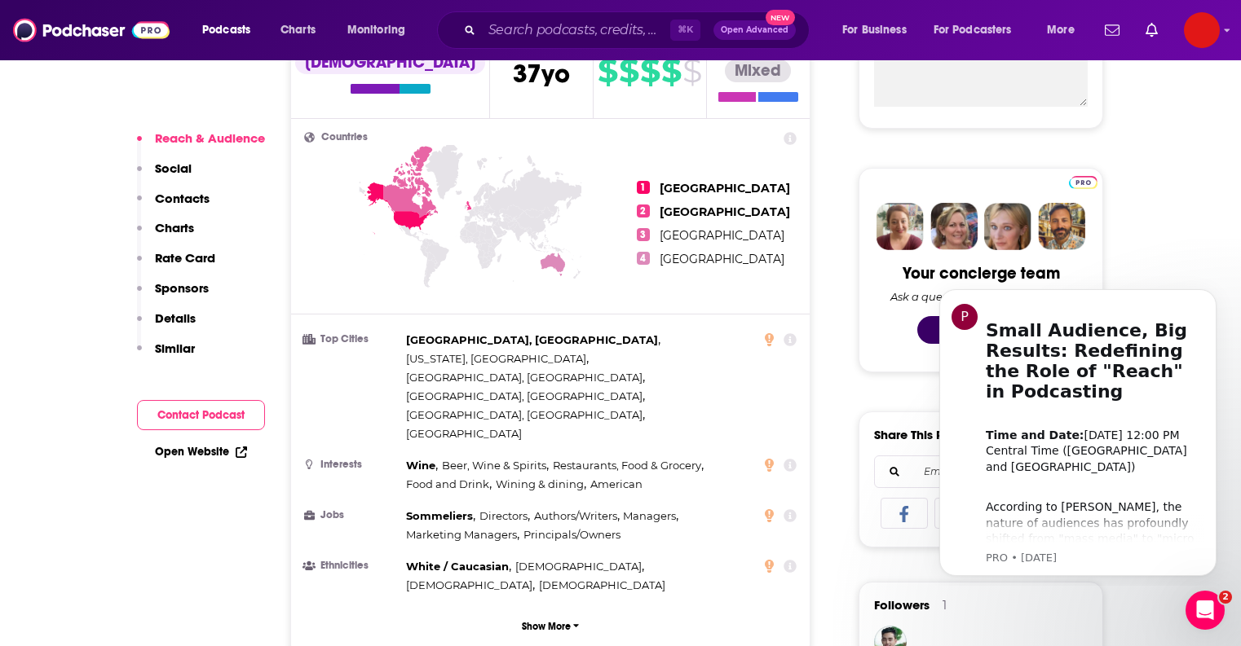
scroll to position [657, 0]
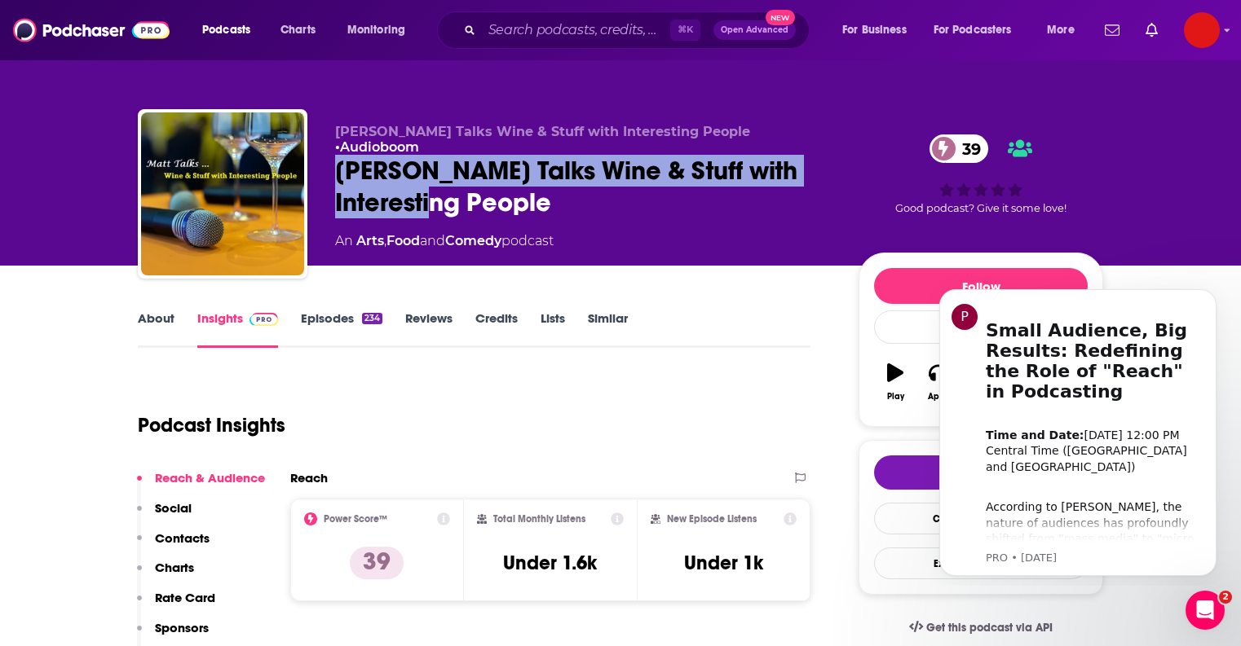
drag, startPoint x: 354, startPoint y: 151, endPoint x: 430, endPoint y: 190, distance: 85.3
click at [430, 190] on div "Matt Talks Wine & Stuff with Interesting People • Audioboom Matt Talks Wine & S…" at bounding box center [620, 197] width 965 height 176
copy h2 "[PERSON_NAME] Talks Wine & Stuff with Interesting People"
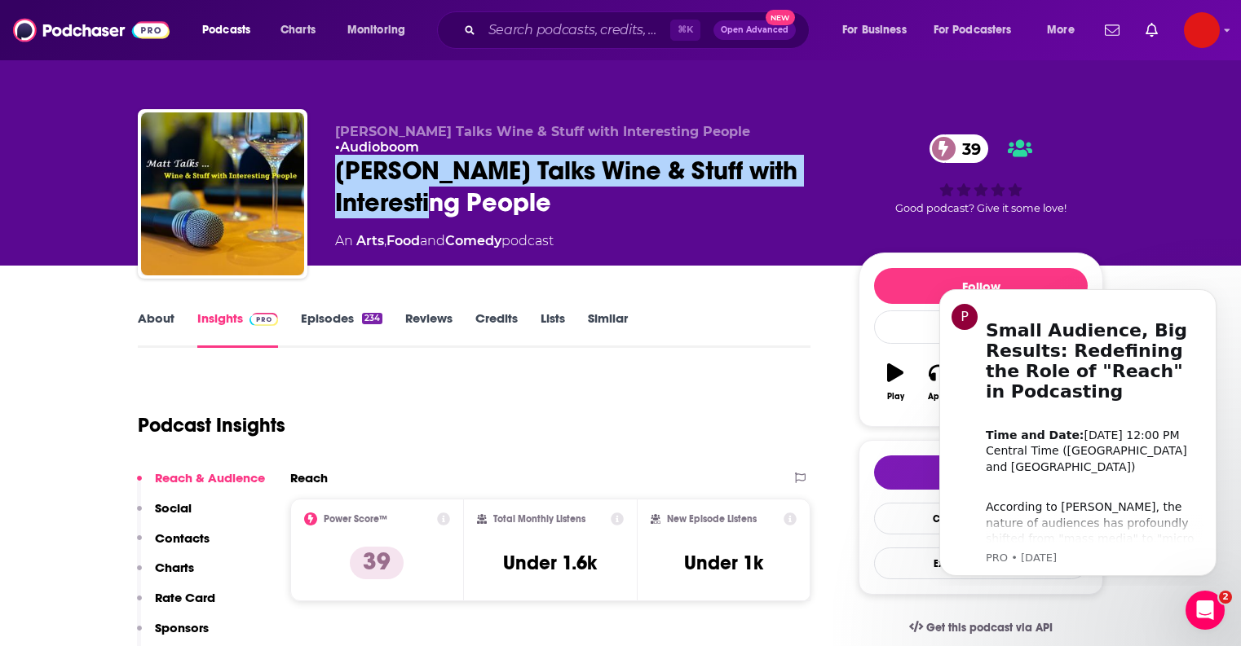
drag, startPoint x: 331, startPoint y: 149, endPoint x: 446, endPoint y: 192, distance: 122.5
click at [446, 192] on div "Matt Talks Wine & Stuff with Interesting People • Audioboom Matt Talks Wine & S…" at bounding box center [620, 197] width 965 height 176
copy h2 "[PERSON_NAME] Talks Wine & Stuff with Interesting People"
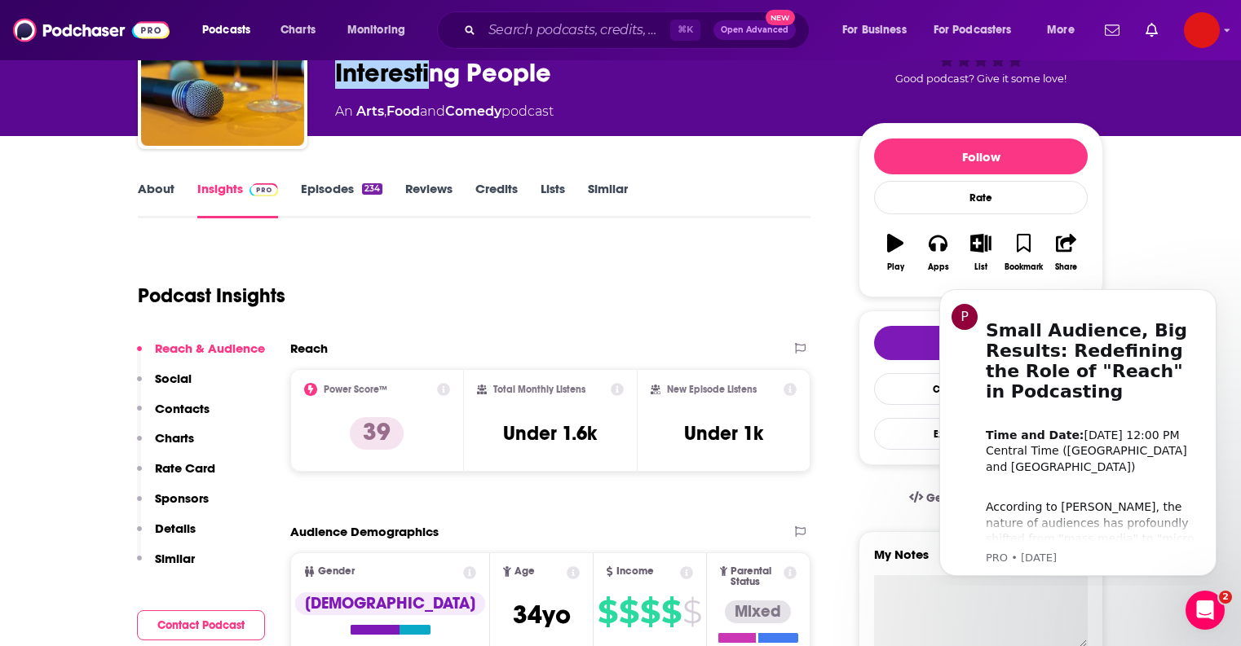
scroll to position [145, 0]
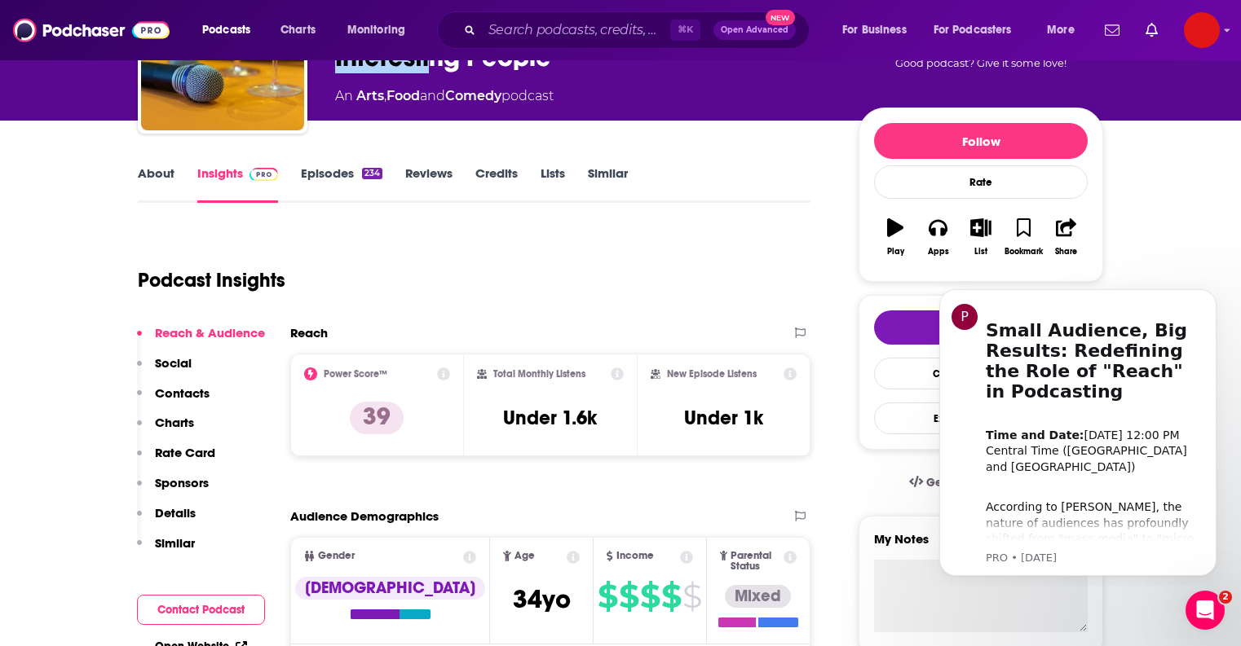
click at [158, 171] on link "About" at bounding box center [156, 183] width 37 height 37
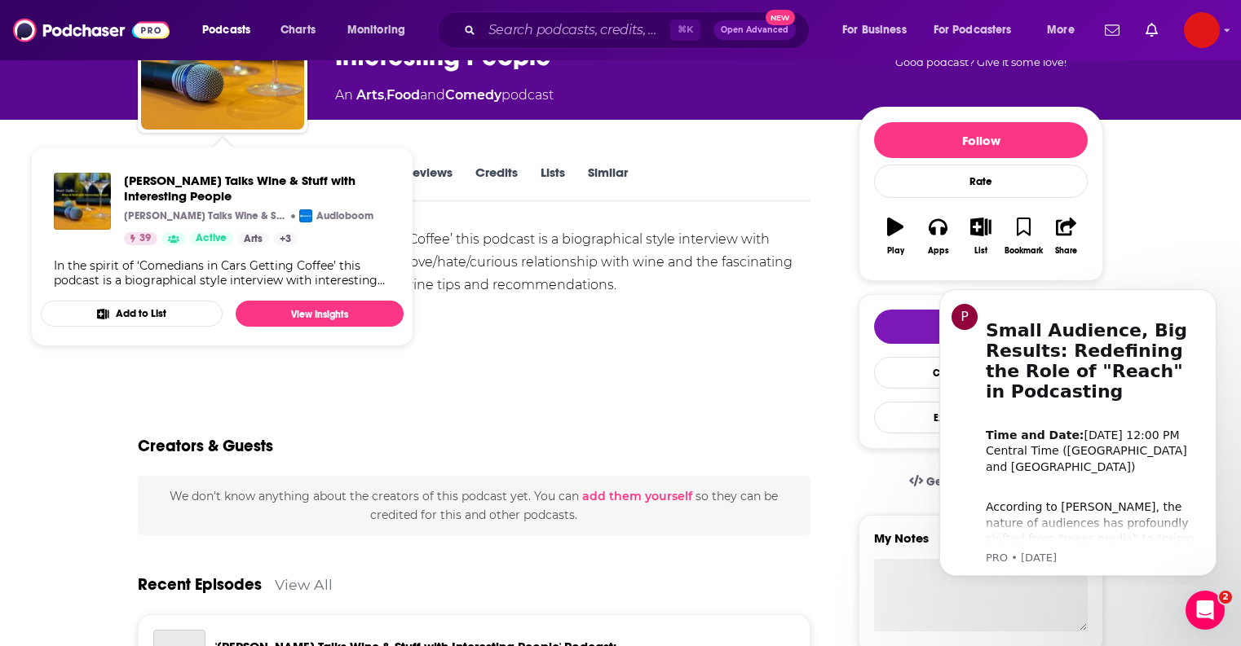
scroll to position [152, 0]
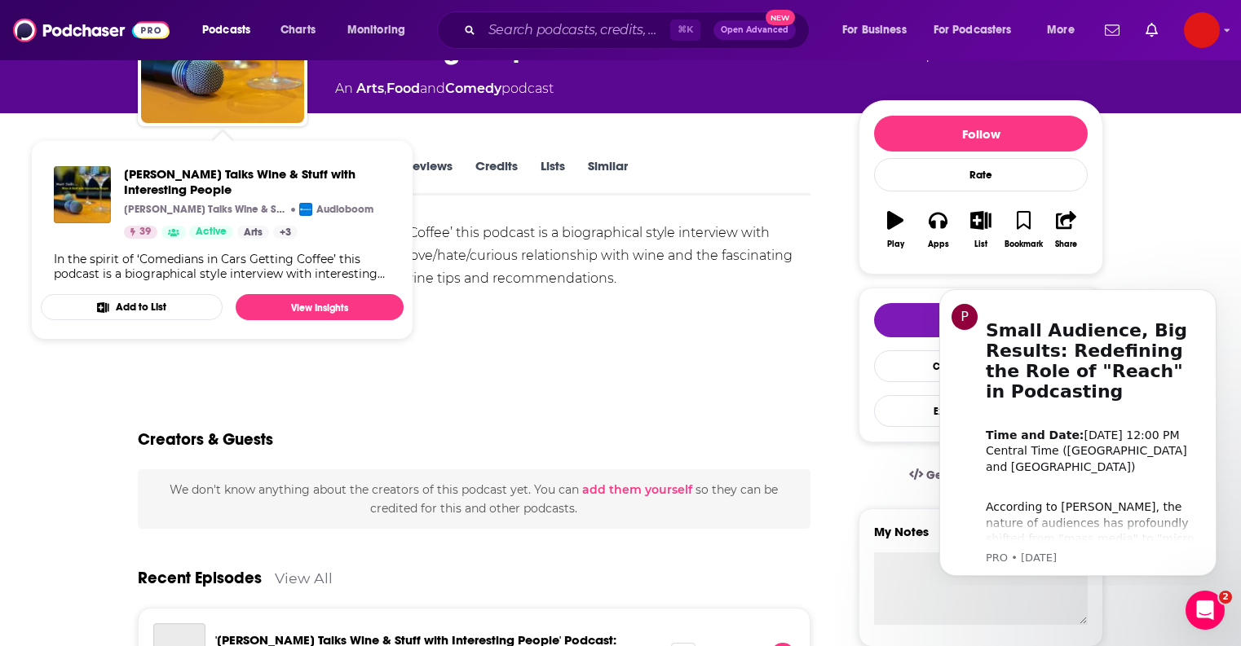
click at [618, 238] on div "In the spirit of ‘Comedians in Cars Getting Coffee’ this podcast is a biographi…" at bounding box center [474, 256] width 672 height 68
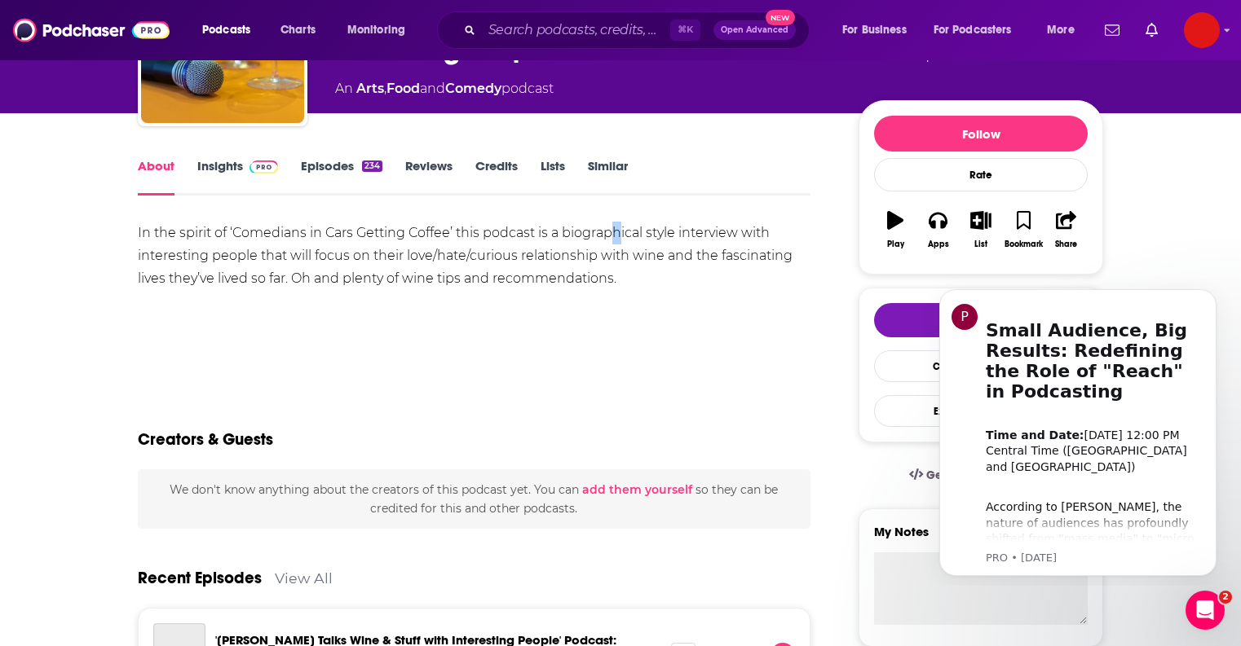
click at [436, 322] on div "In the spirit of ‘Comedians in Cars Getting Coffee’ this podcast is a biographi…" at bounding box center [474, 279] width 672 height 114
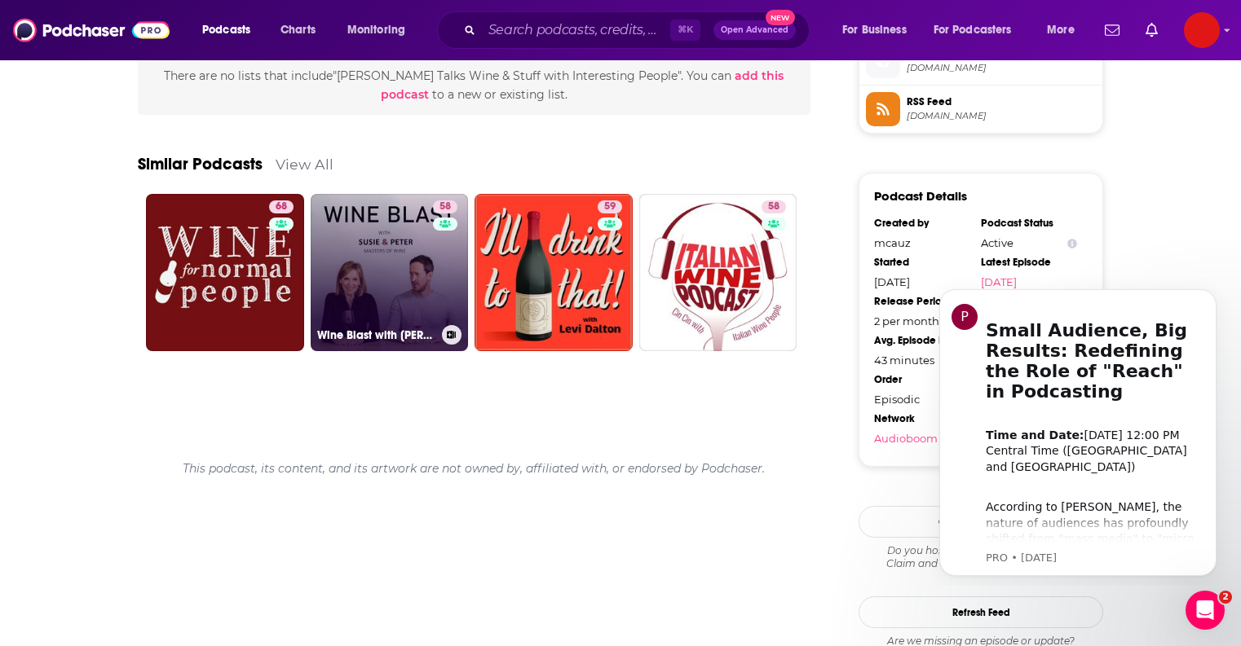
scroll to position [1213, 0]
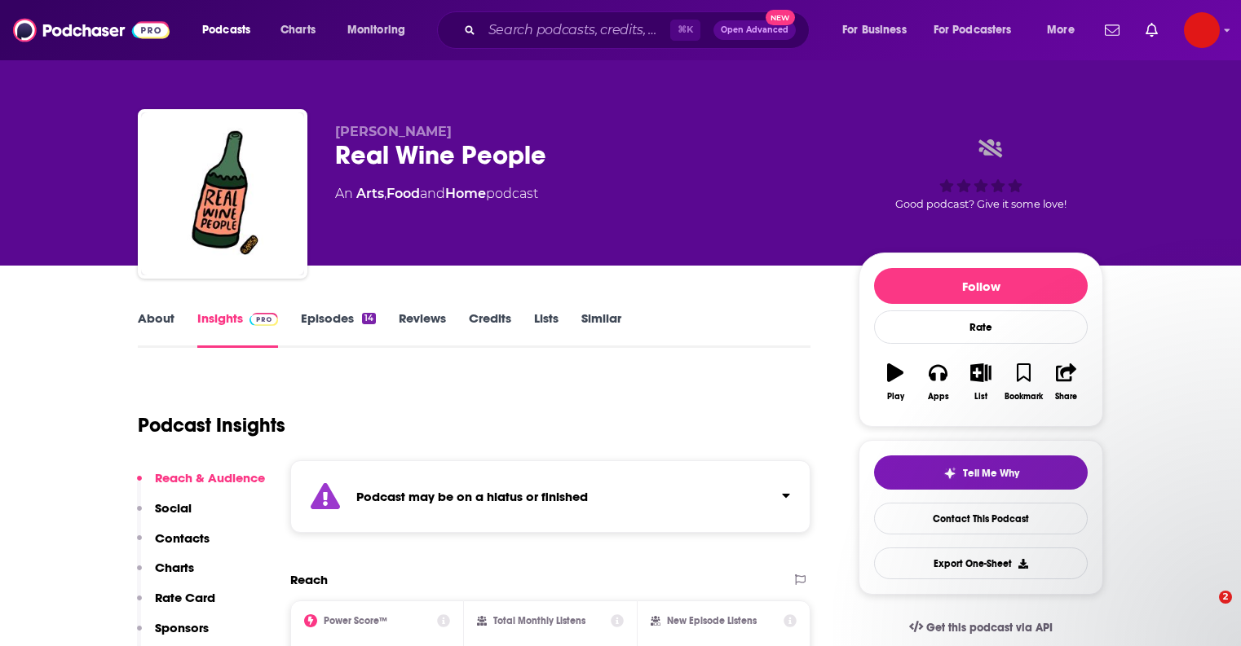
click at [954, 110] on div "[PERSON_NAME] Real Wine People An Arts , Food and Home podcast Good podcast? Gi…" at bounding box center [620, 197] width 965 height 176
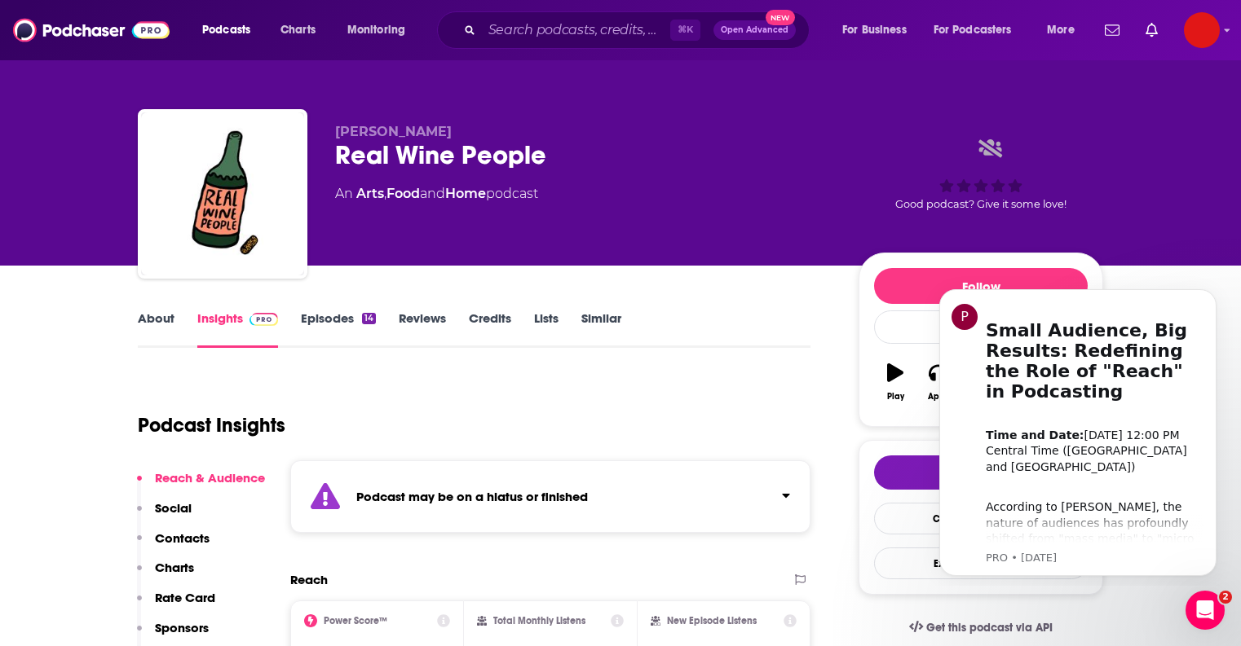
click at [207, 209] on img "Real Wine People" at bounding box center [222, 193] width 163 height 163
click at [146, 326] on link "About" at bounding box center [156, 329] width 37 height 37
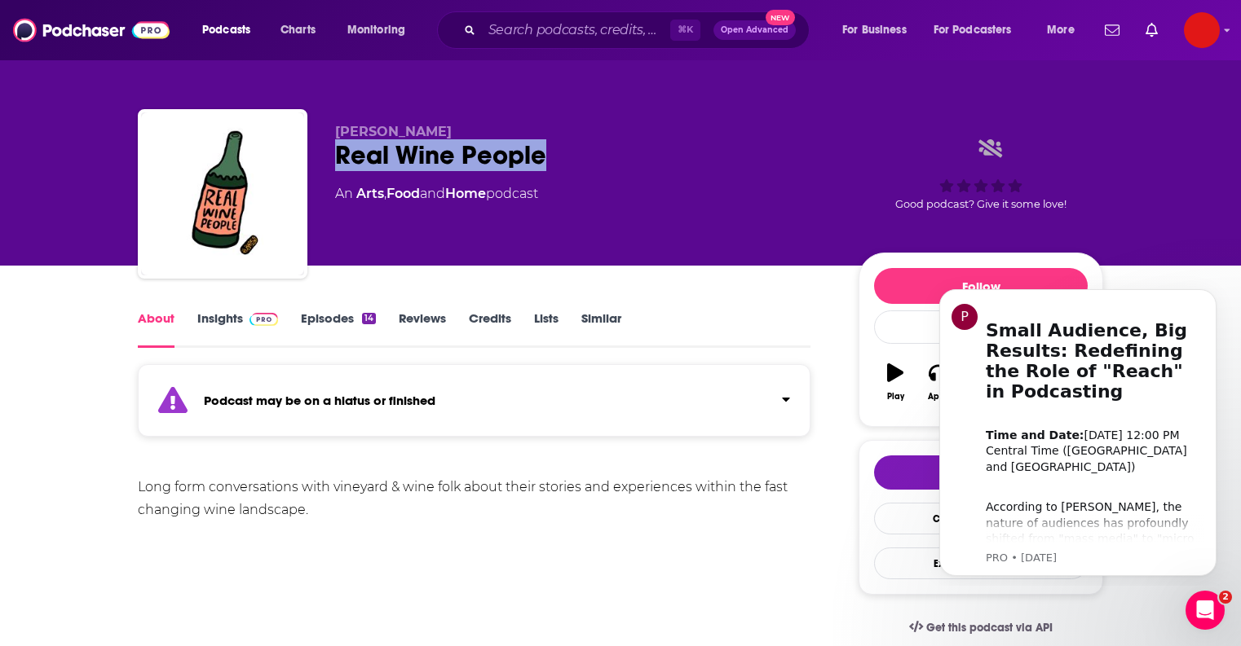
drag, startPoint x: 331, startPoint y: 149, endPoint x: 606, endPoint y: 148, distance: 275.5
click at [606, 148] on div "[PERSON_NAME] Real Wine People An Arts , Food and Home podcast Good podcast? Gi…" at bounding box center [620, 197] width 965 height 176
copy h1 "Real Wine People"
